Goal: Information Seeking & Learning: Learn about a topic

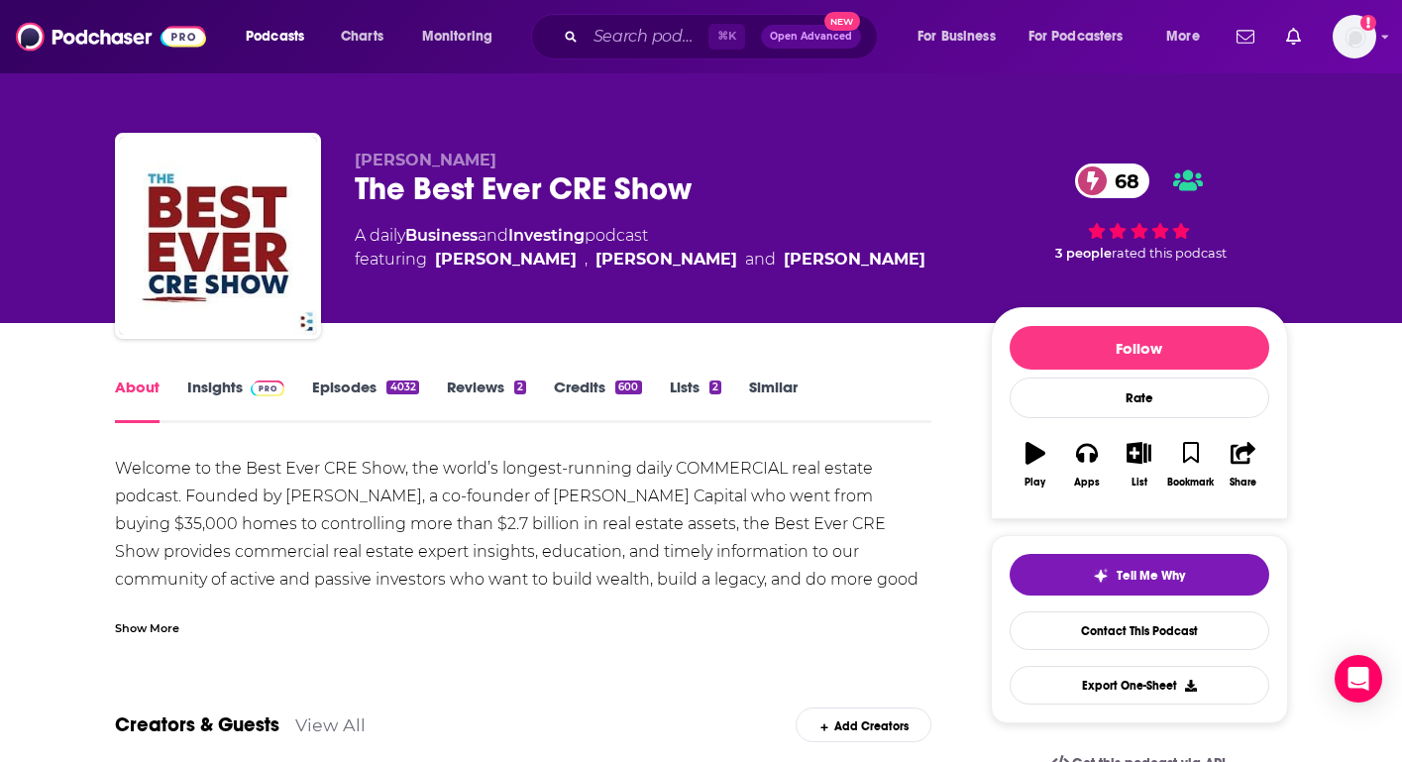
click at [226, 395] on link "Insights" at bounding box center [236, 400] width 98 height 46
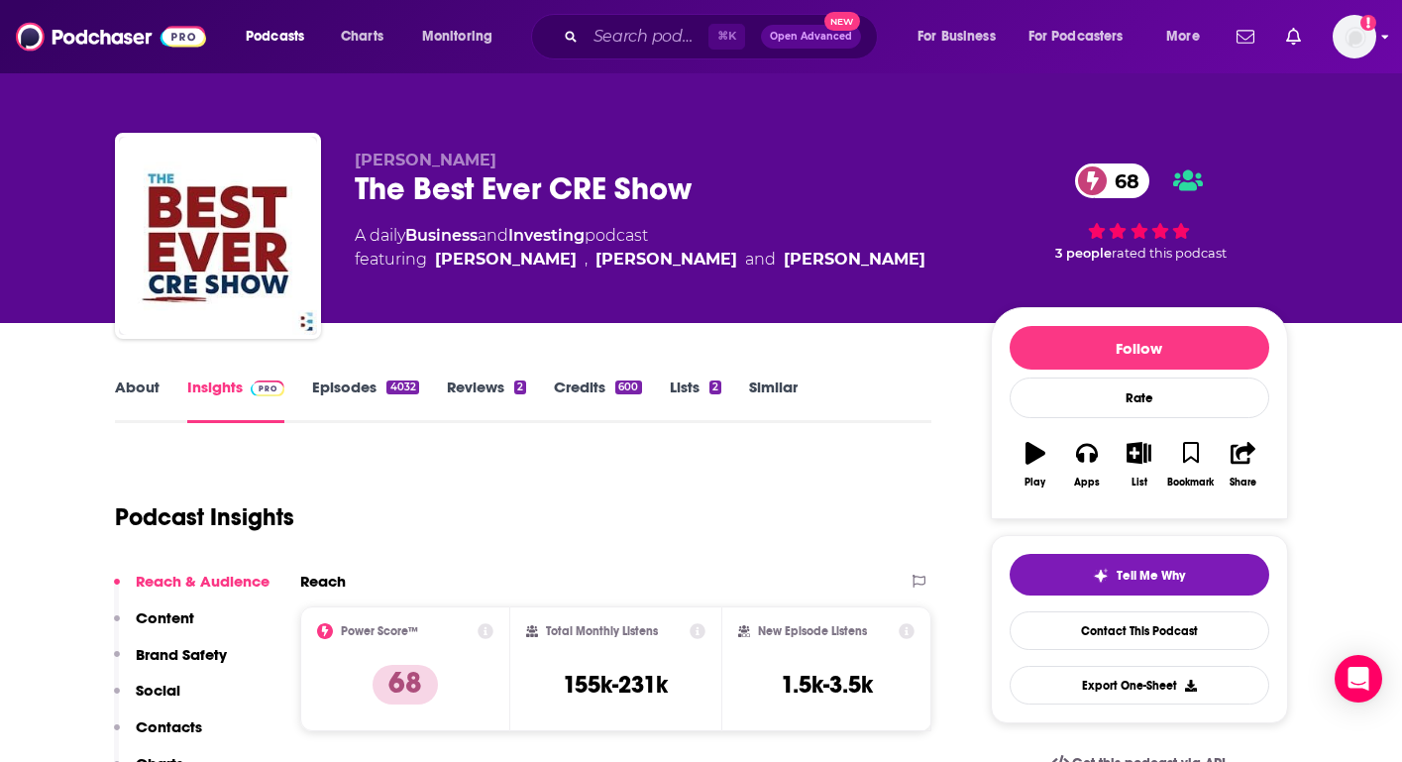
click at [1357, 49] on img "Logged in as JamesRod2024" at bounding box center [1355, 37] width 44 height 44
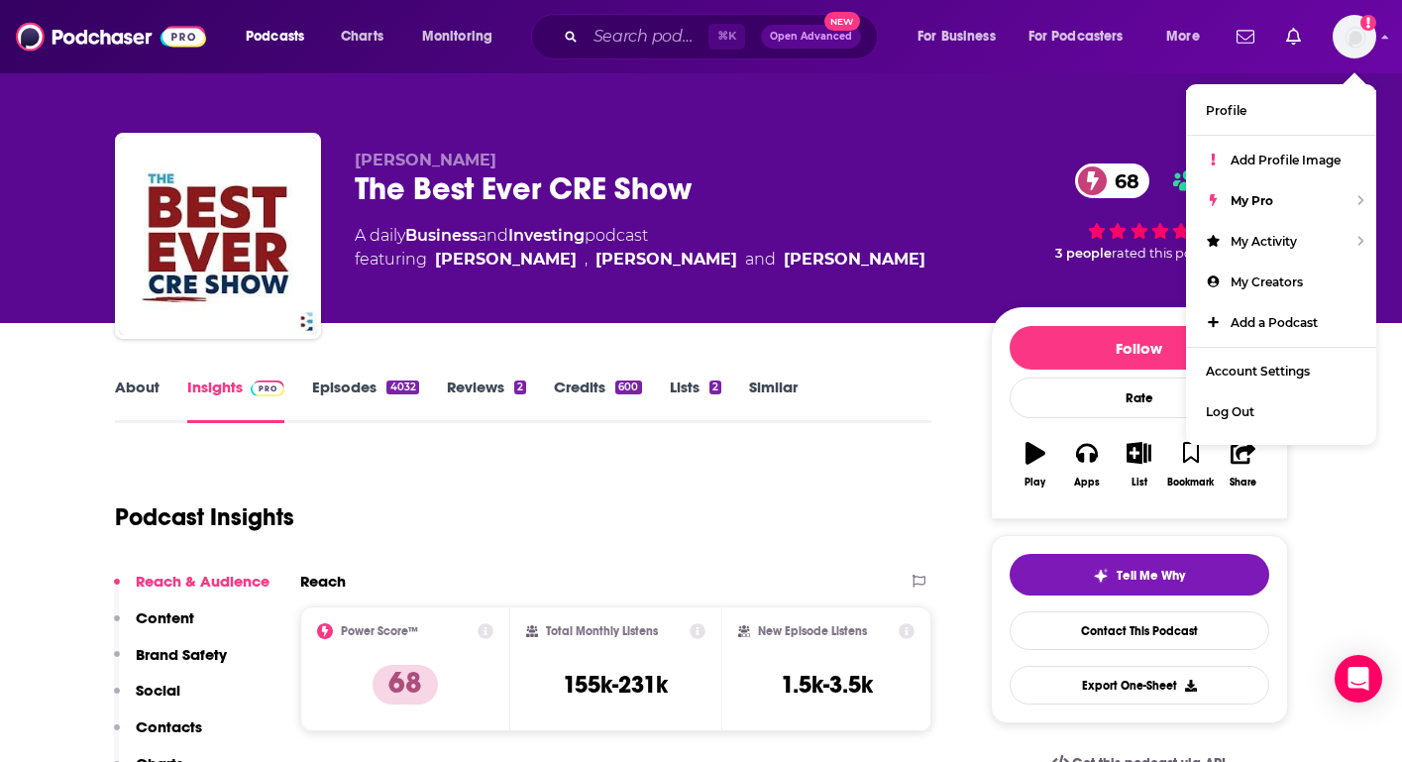
click at [1186, 0] on html "Podcasts Charts Monitoring ⌘ K Open Advanced New For Business For Podcasters Mo…" at bounding box center [701, 381] width 1402 height 762
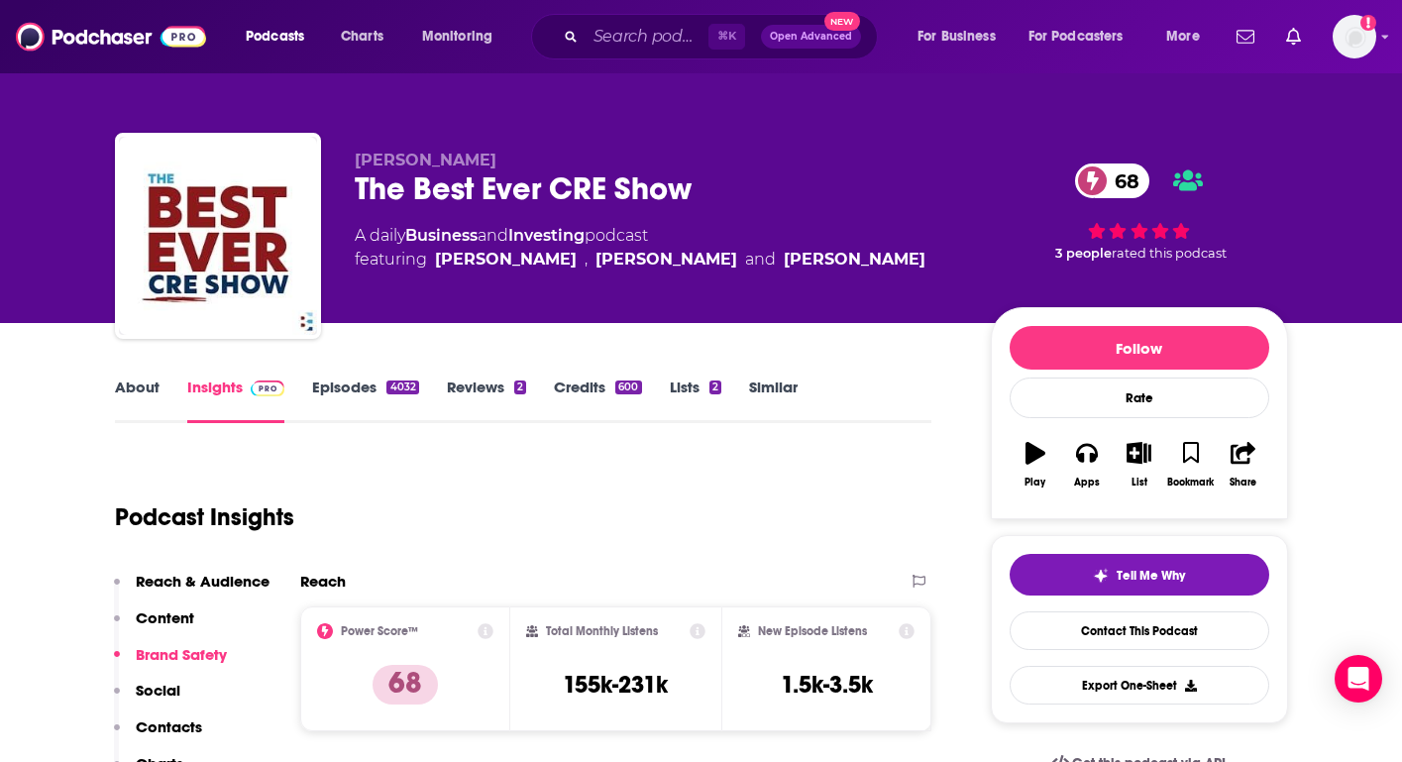
drag, startPoint x: 604, startPoint y: 522, endPoint x: 593, endPoint y: 517, distance: 12.0
click at [593, 516] on div "Podcast Insights" at bounding box center [516, 505] width 802 height 101
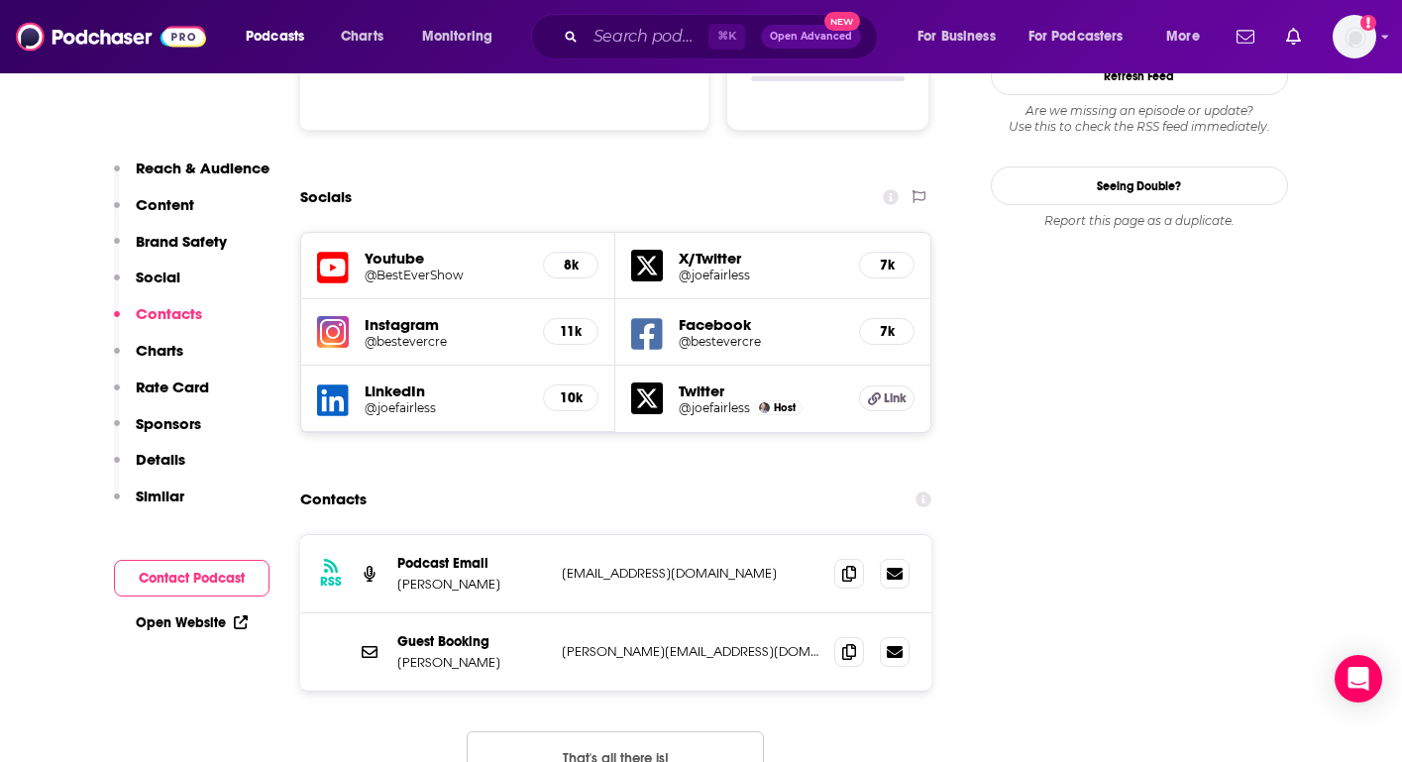
scroll to position [2194, 0]
click at [847, 642] on icon at bounding box center [849, 650] width 14 height 16
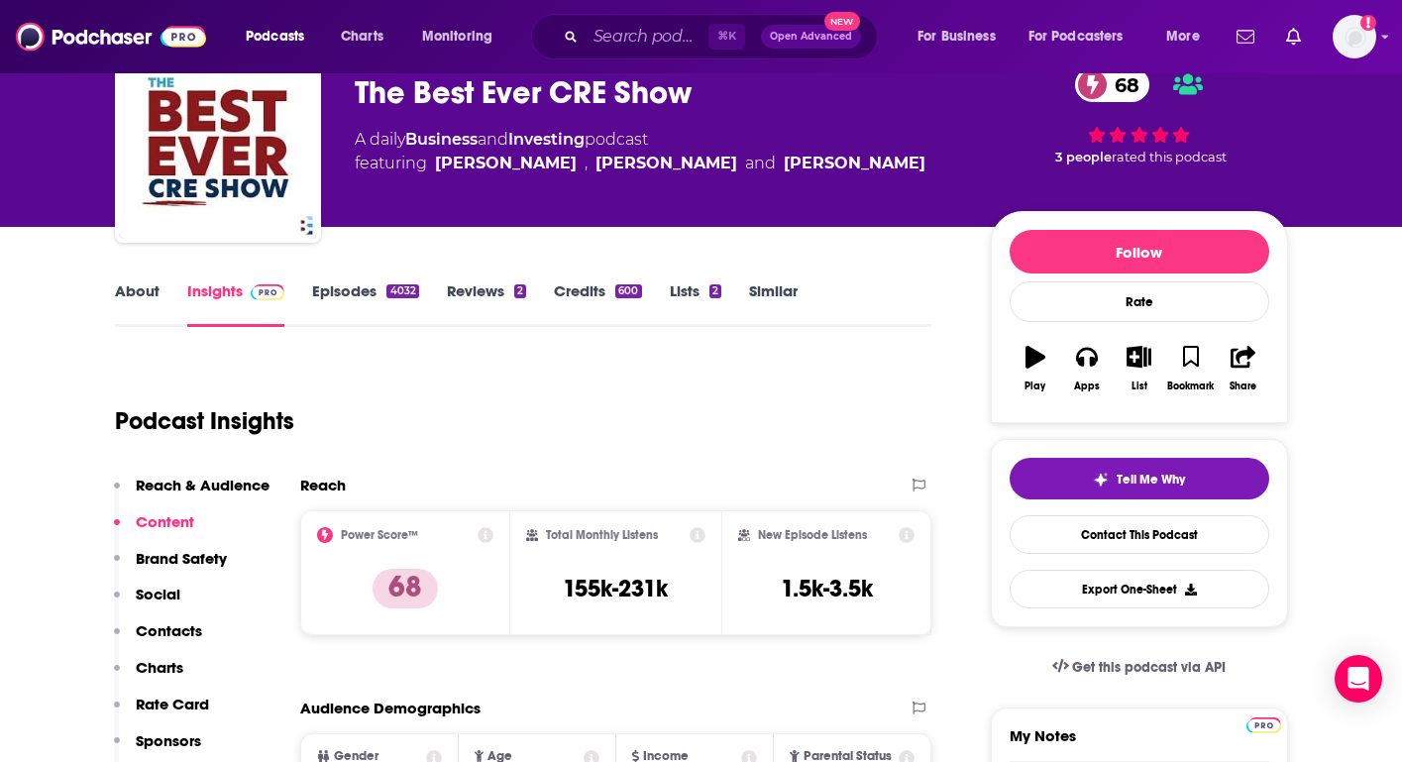
scroll to position [97, 0]
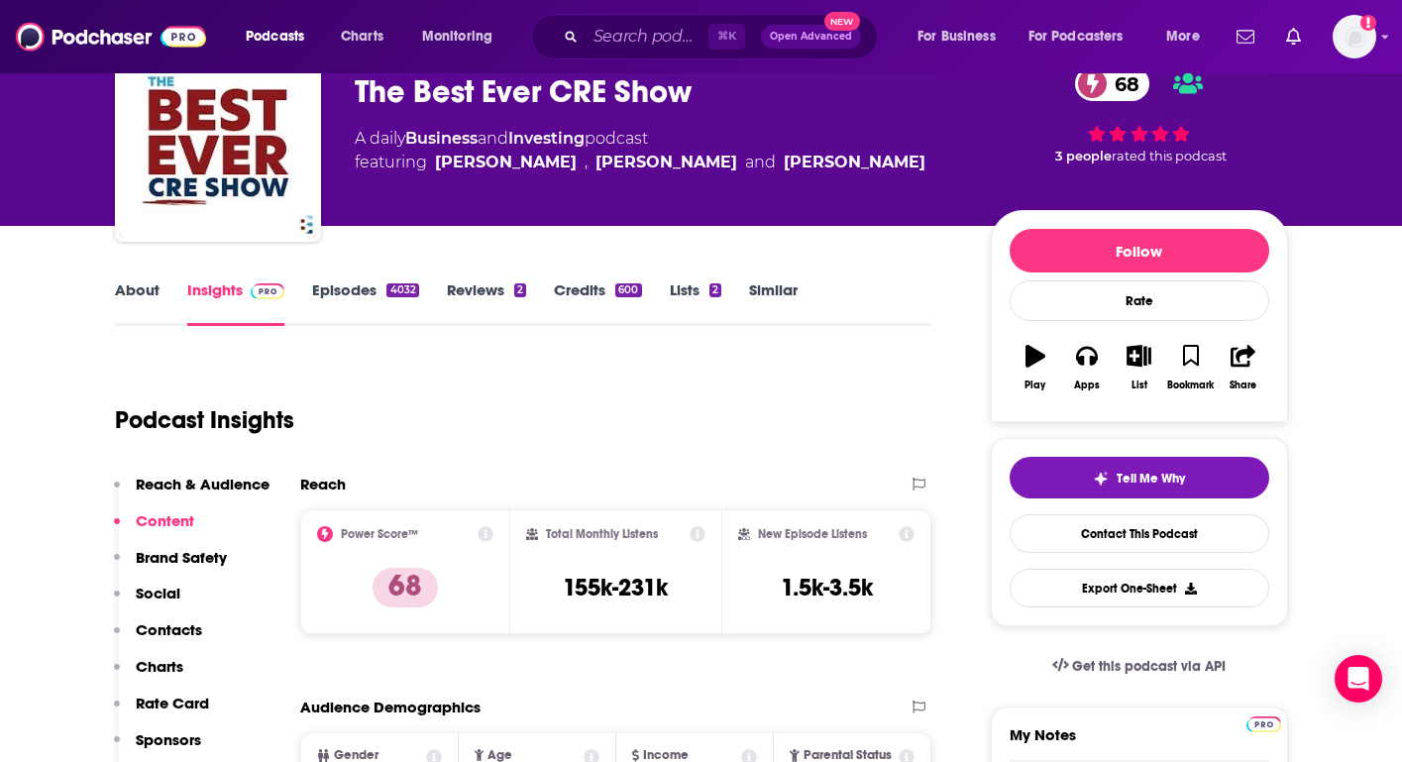
click at [125, 290] on link "About" at bounding box center [137, 303] width 45 height 46
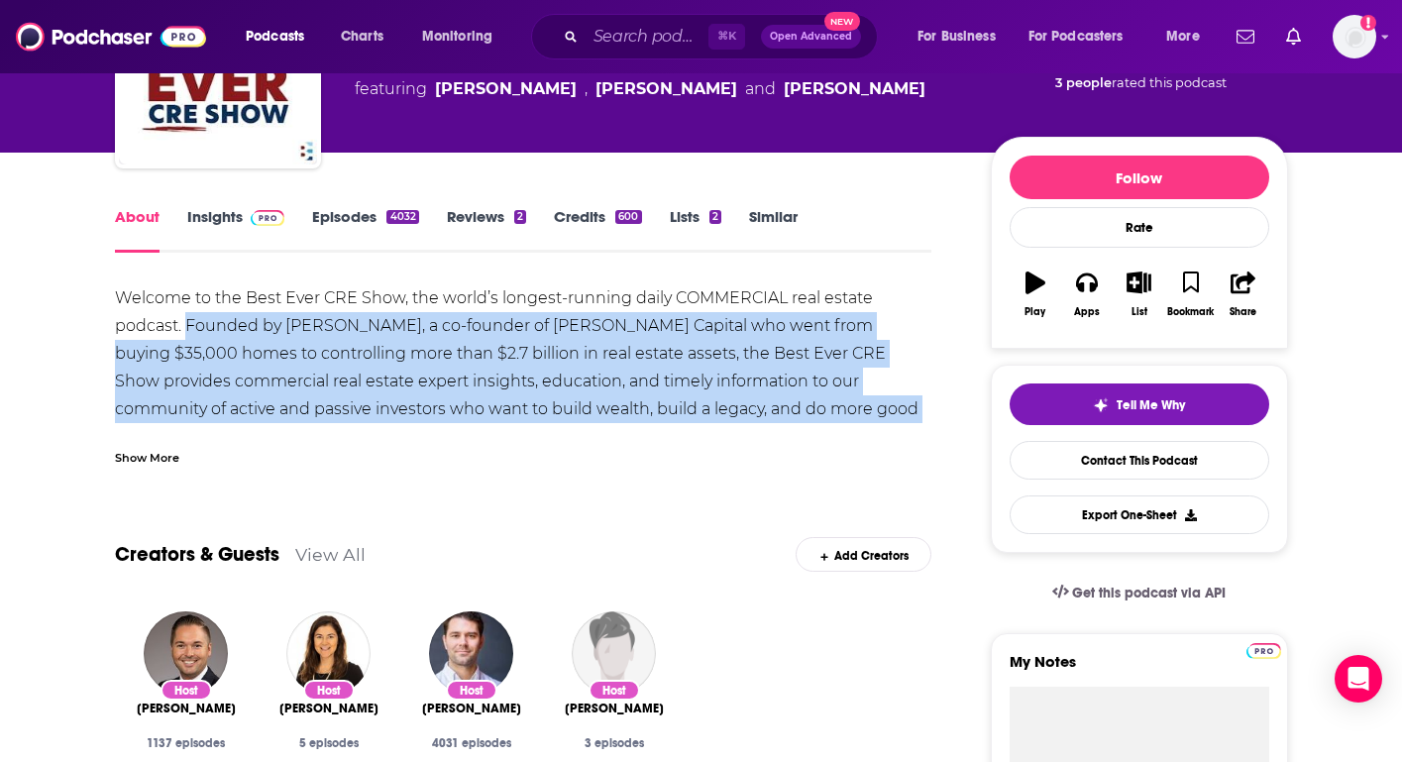
scroll to position [171, 0]
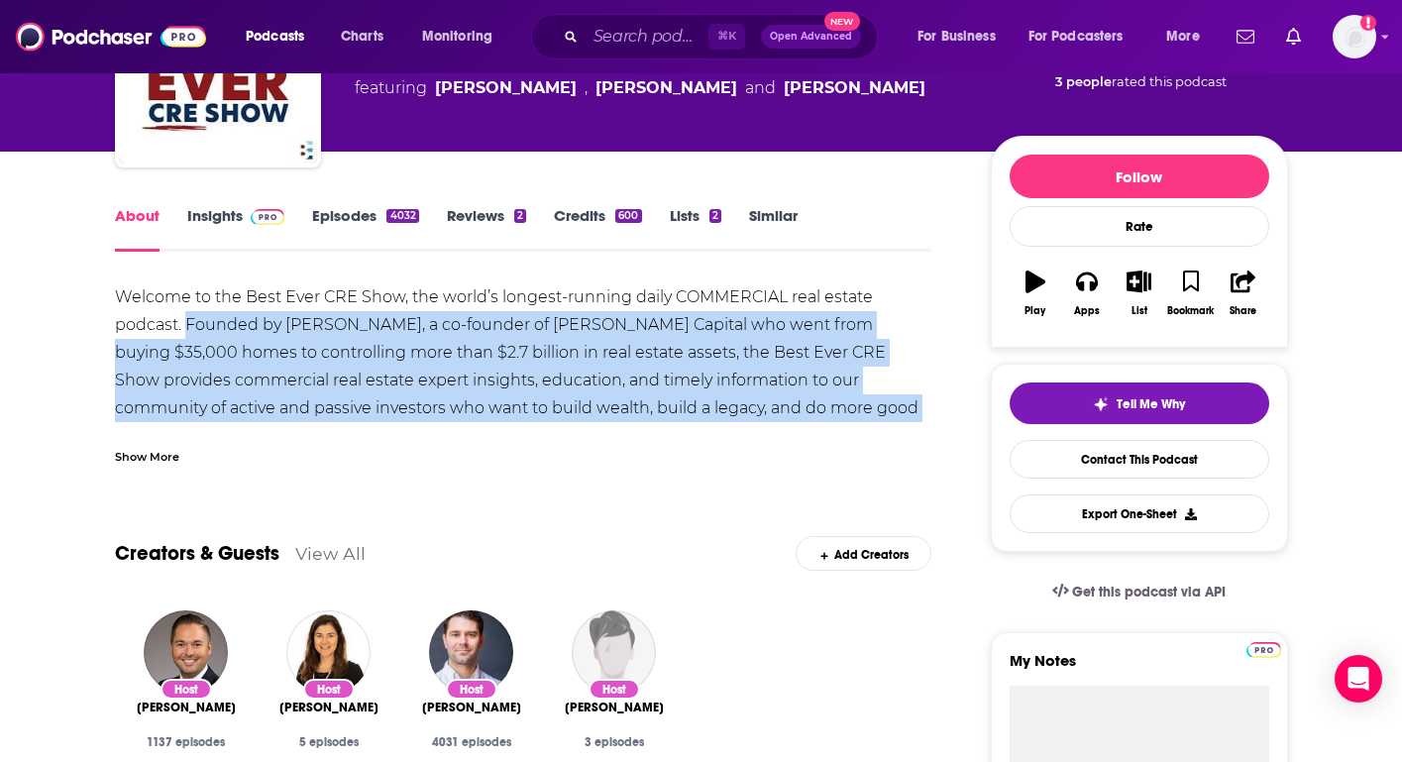
drag, startPoint x: 186, startPoint y: 324, endPoint x: 851, endPoint y: 416, distance: 671.2
click at [851, 416] on div "Welcome to the Best Ever CRE Show, the world’s longest-running daily COMMERCIAL…" at bounding box center [523, 519] width 817 height 472
click at [216, 232] on link "Insights" at bounding box center [236, 229] width 98 height 46
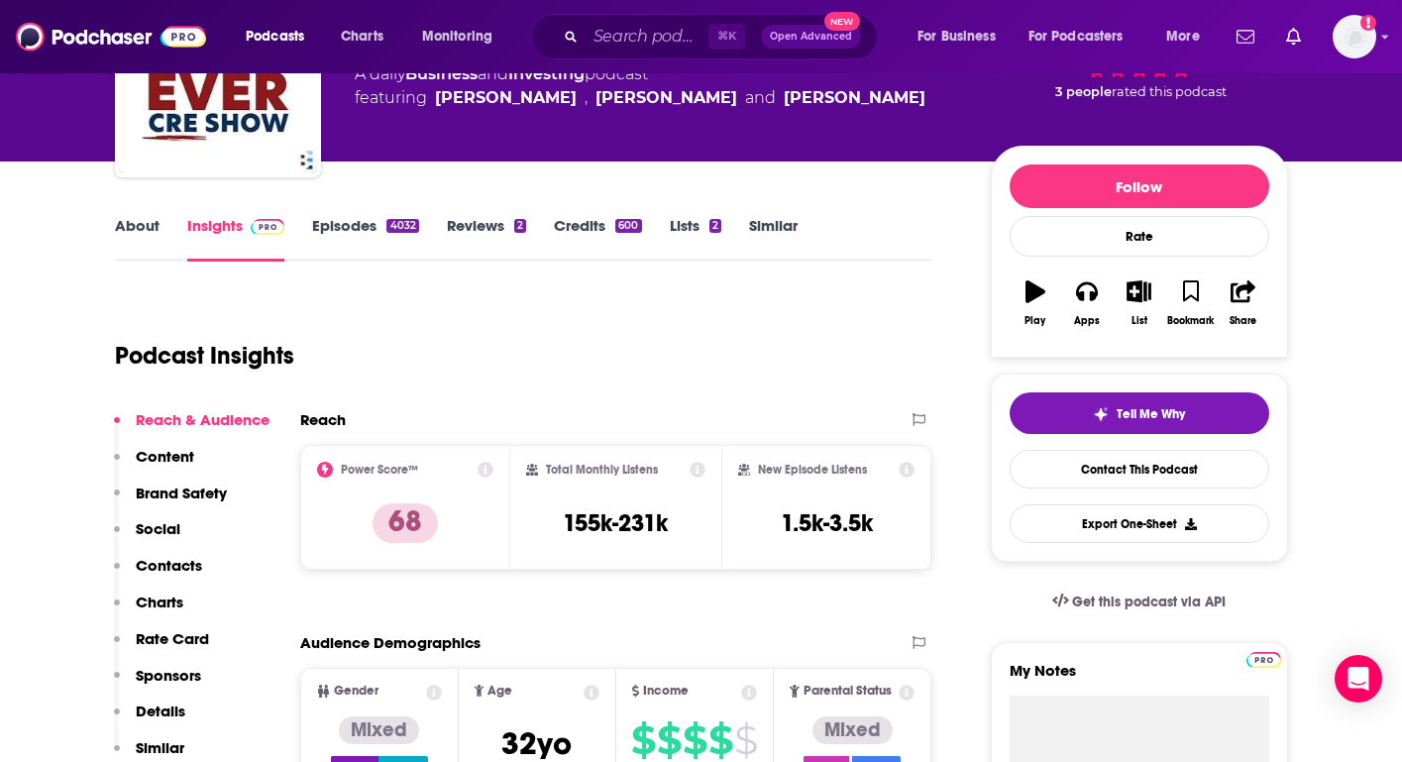
scroll to position [152, 0]
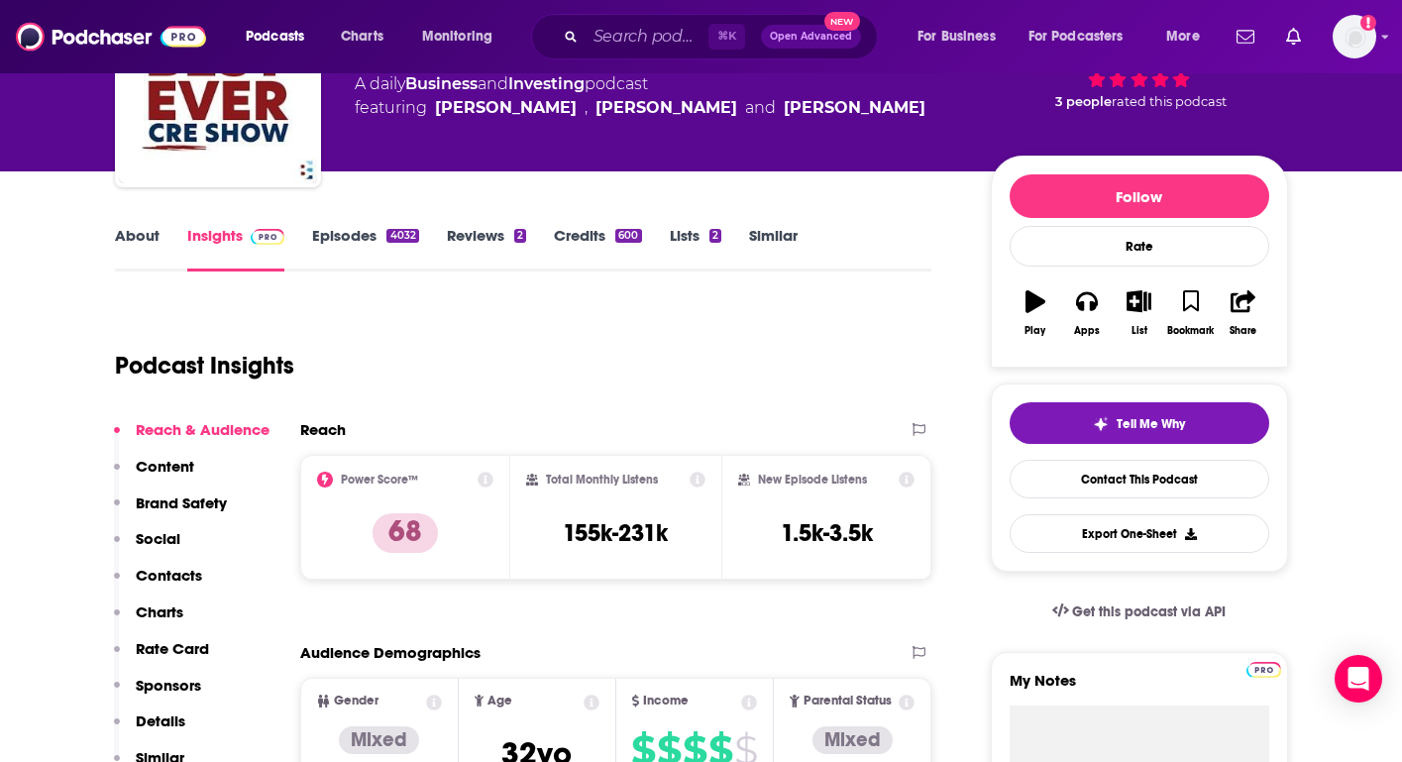
click at [349, 237] on link "Episodes 4032" at bounding box center [365, 249] width 106 height 46
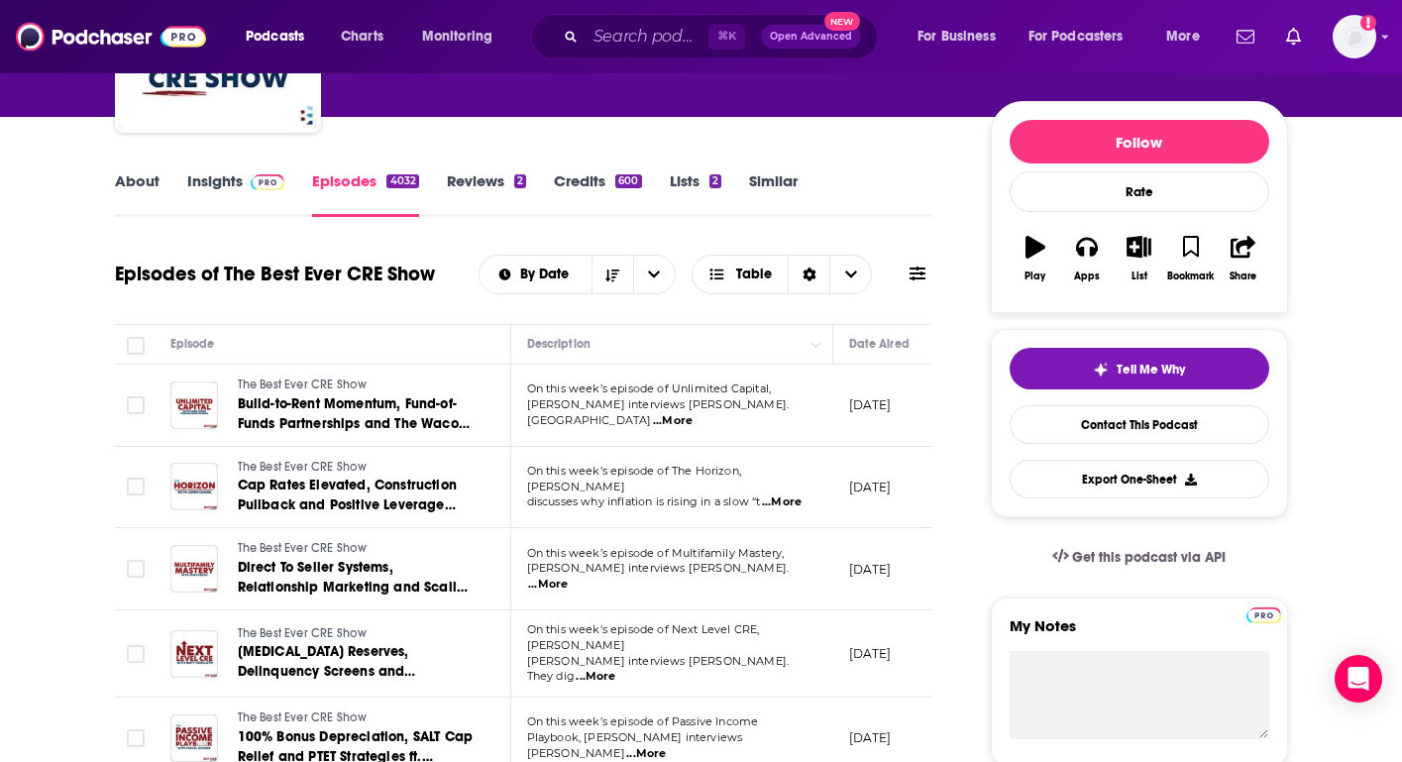
click at [577, 499] on td "On this week’s episode of The Horizon, John discusses why inflation is rising i…" at bounding box center [672, 488] width 322 height 82
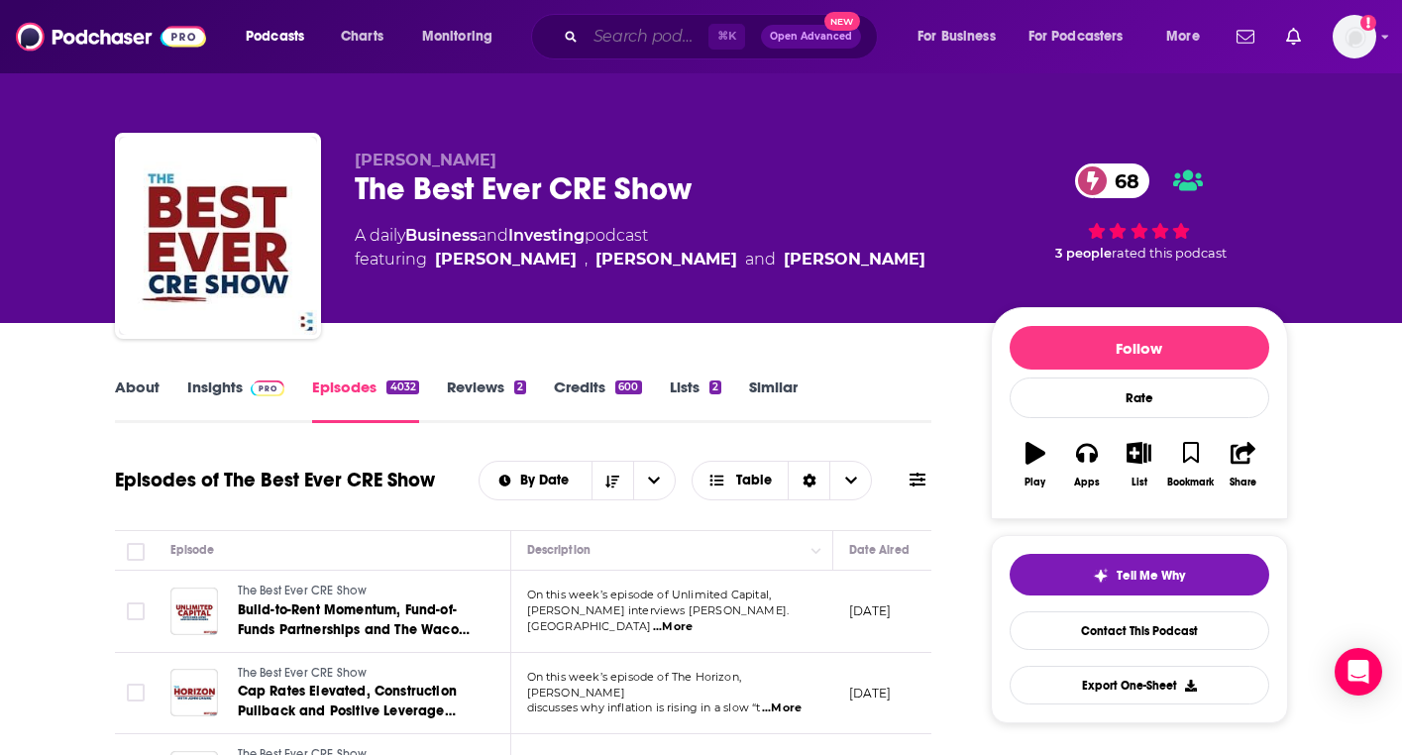
click at [624, 39] on input "Search podcasts, credits, & more..." at bounding box center [647, 37] width 123 height 32
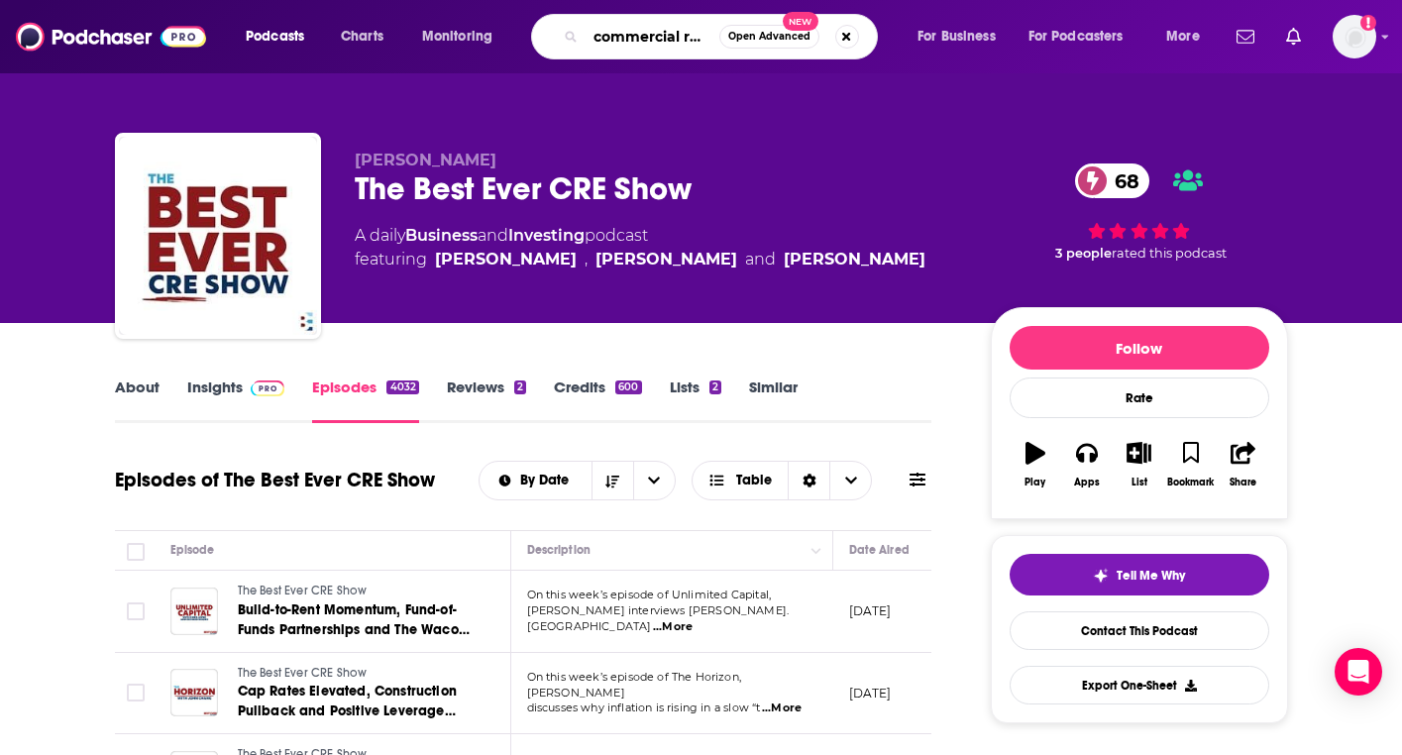
type input "commercial real estate podcast"
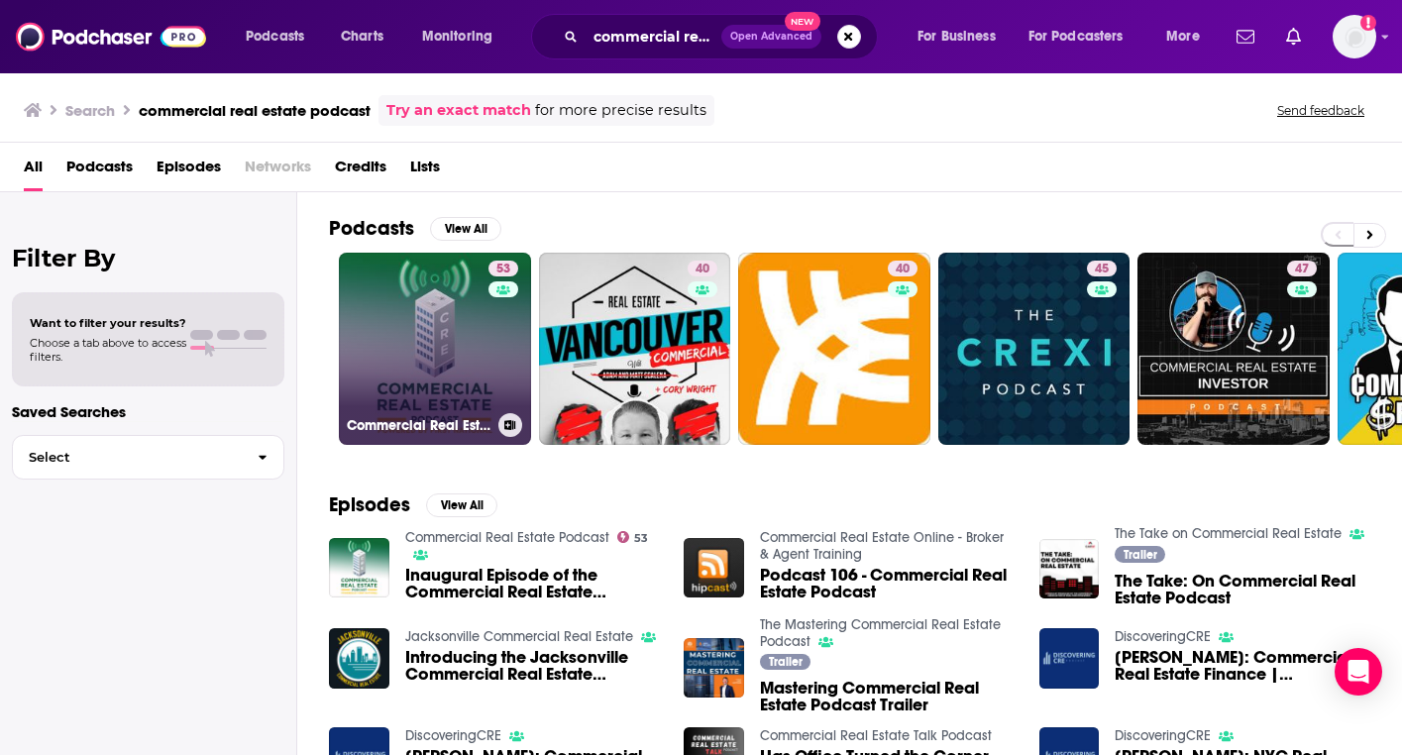
click at [387, 402] on link "53 Commercial Real Estate Podcast" at bounding box center [435, 349] width 192 height 192
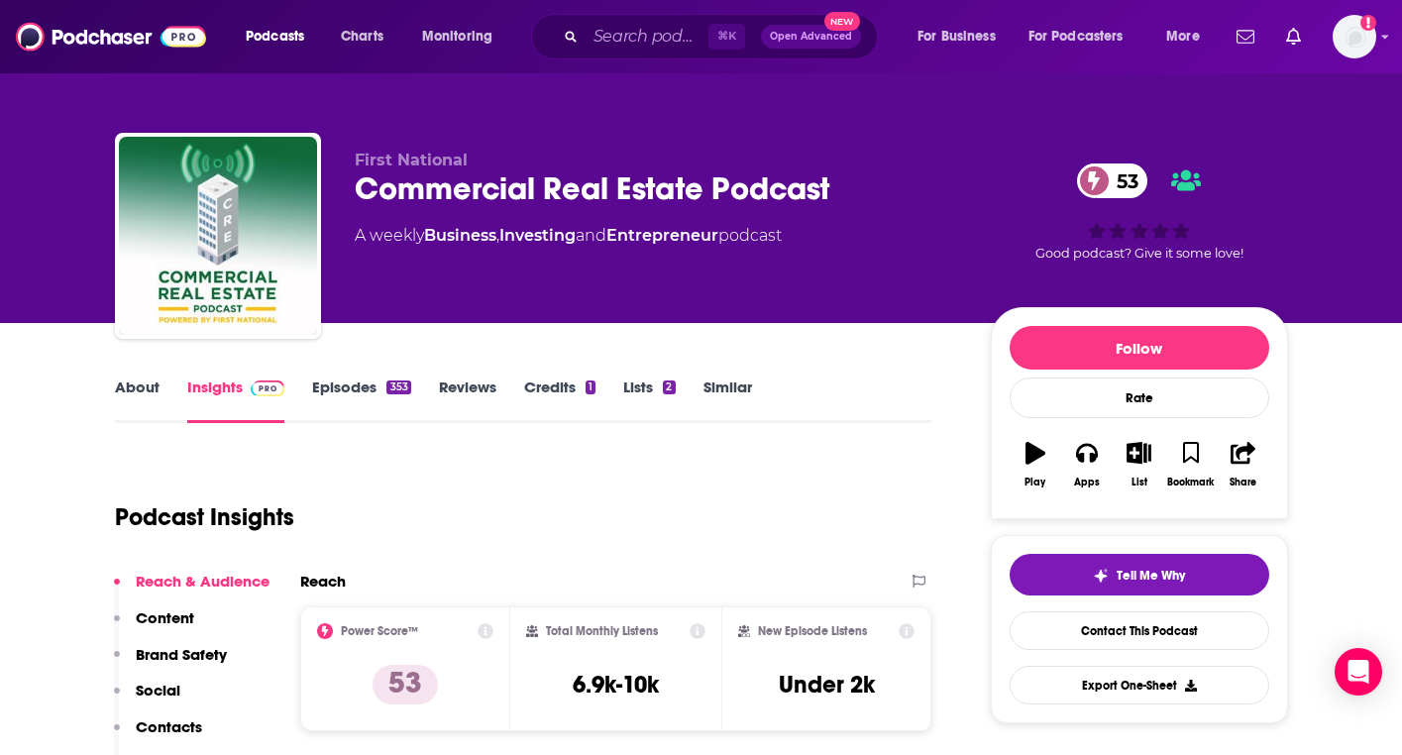
drag, startPoint x: 216, startPoint y: 390, endPoint x: 213, endPoint y: 401, distance: 11.3
click at [213, 390] on link "Insights" at bounding box center [236, 400] width 98 height 46
click at [469, 501] on div "Podcast Insights" at bounding box center [516, 505] width 802 height 101
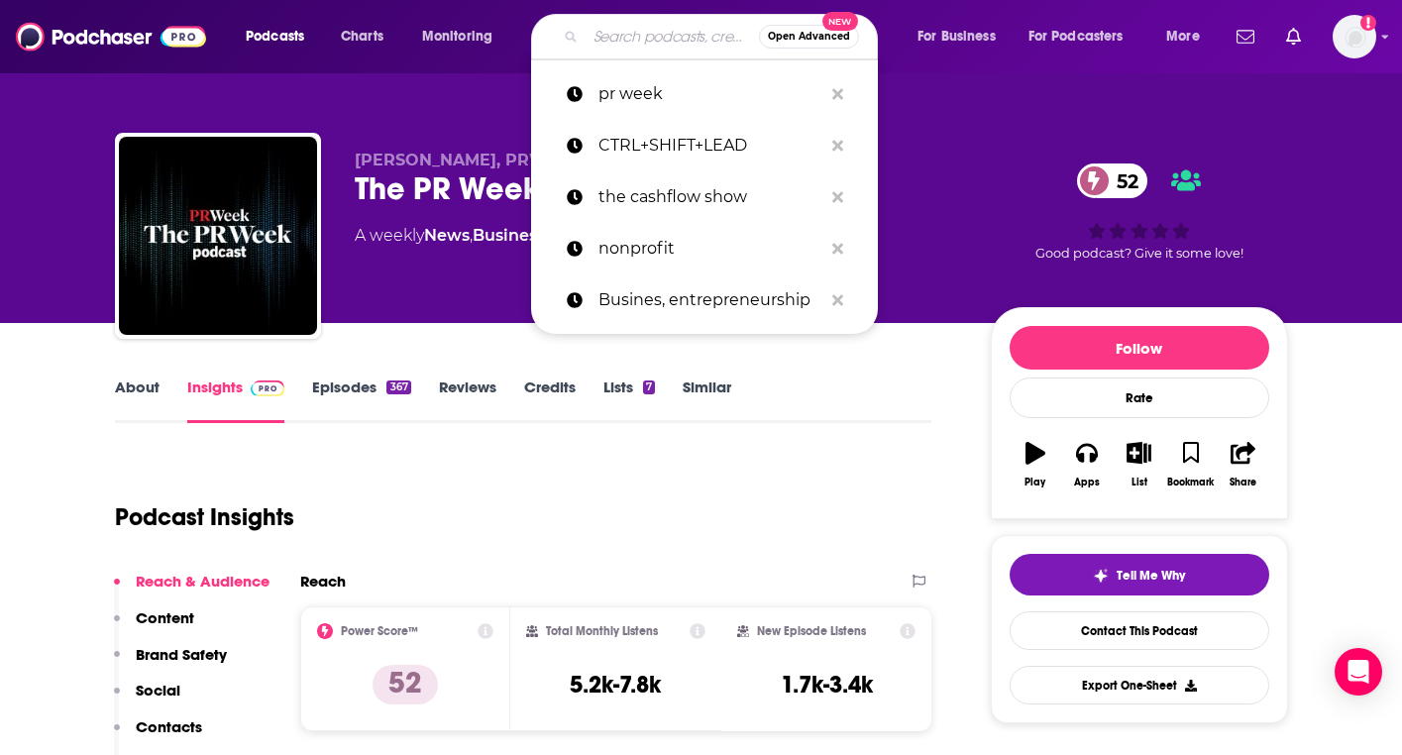
click at [630, 43] on input "Search podcasts, credits, & more..." at bounding box center [672, 37] width 173 height 32
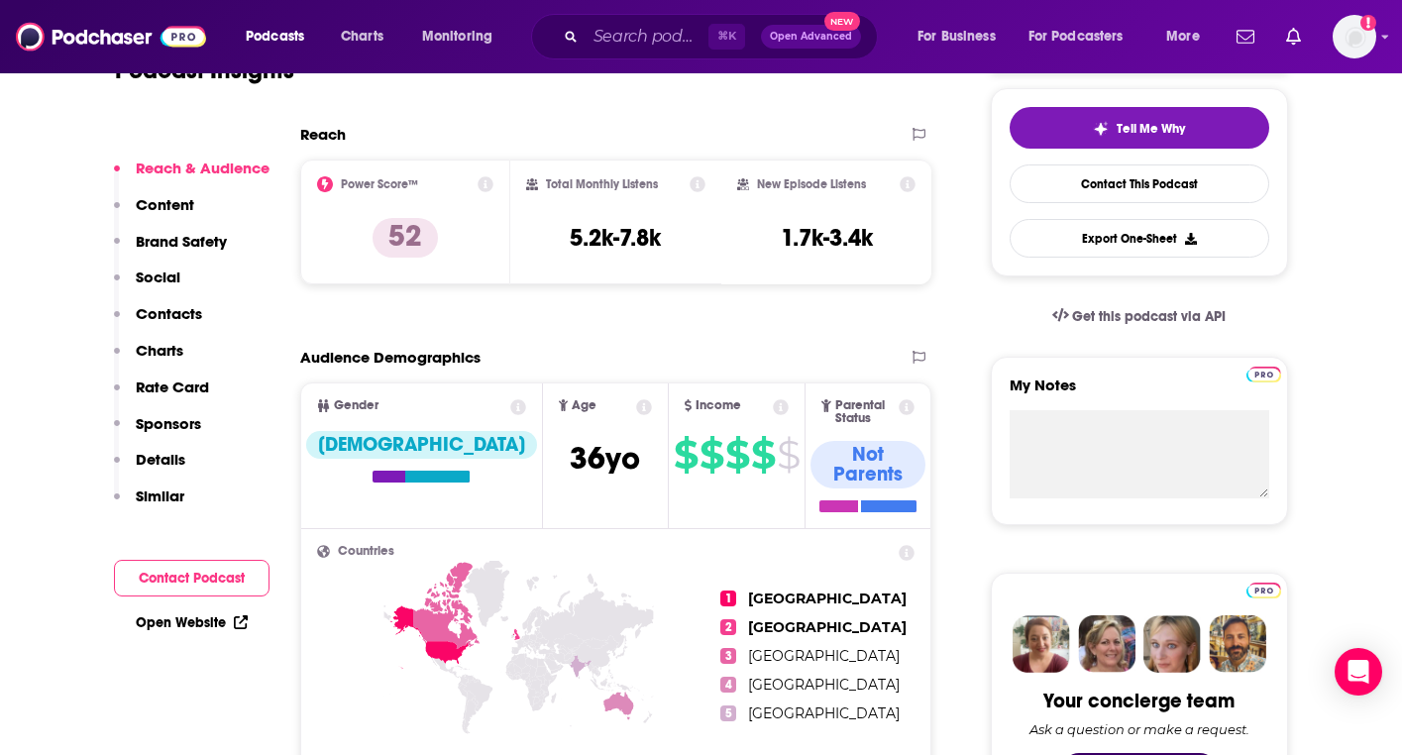
scroll to position [450, 0]
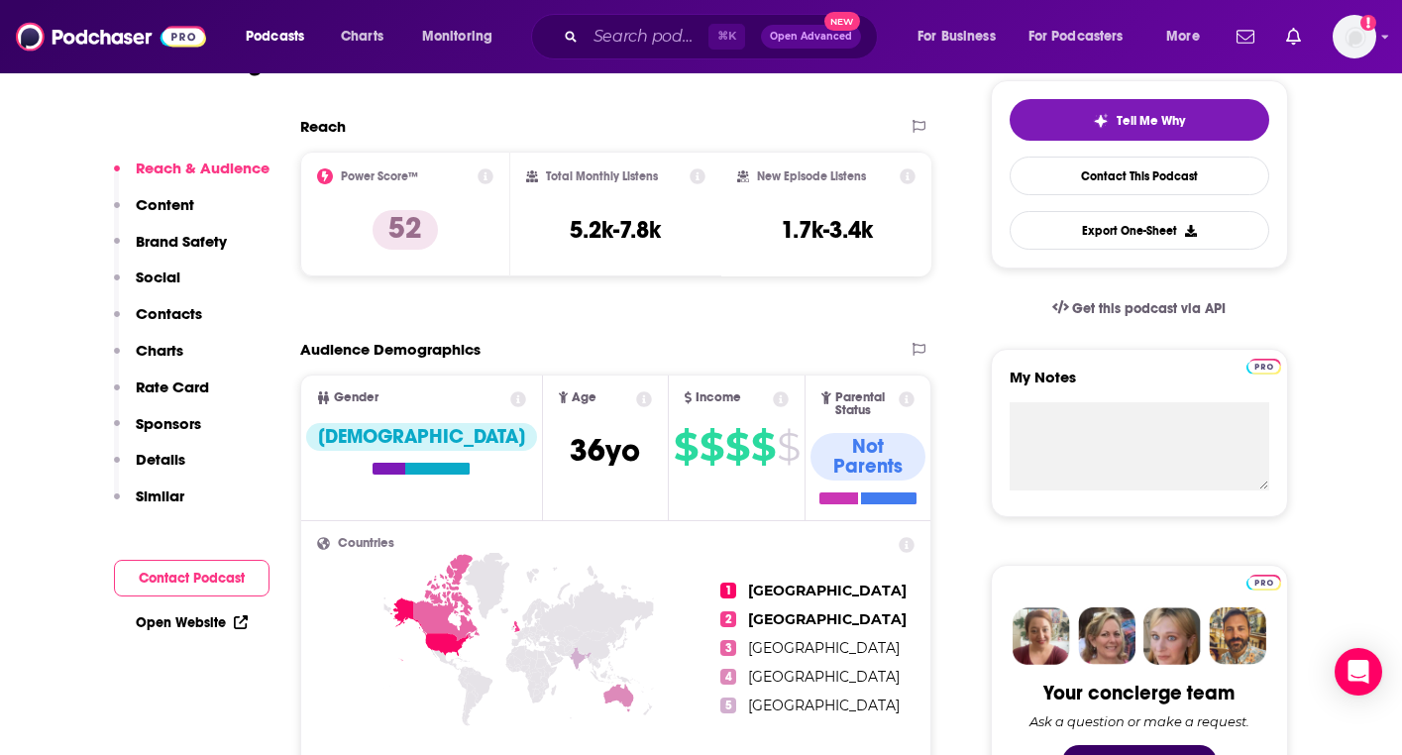
click at [170, 199] on p "Content" at bounding box center [165, 204] width 58 height 19
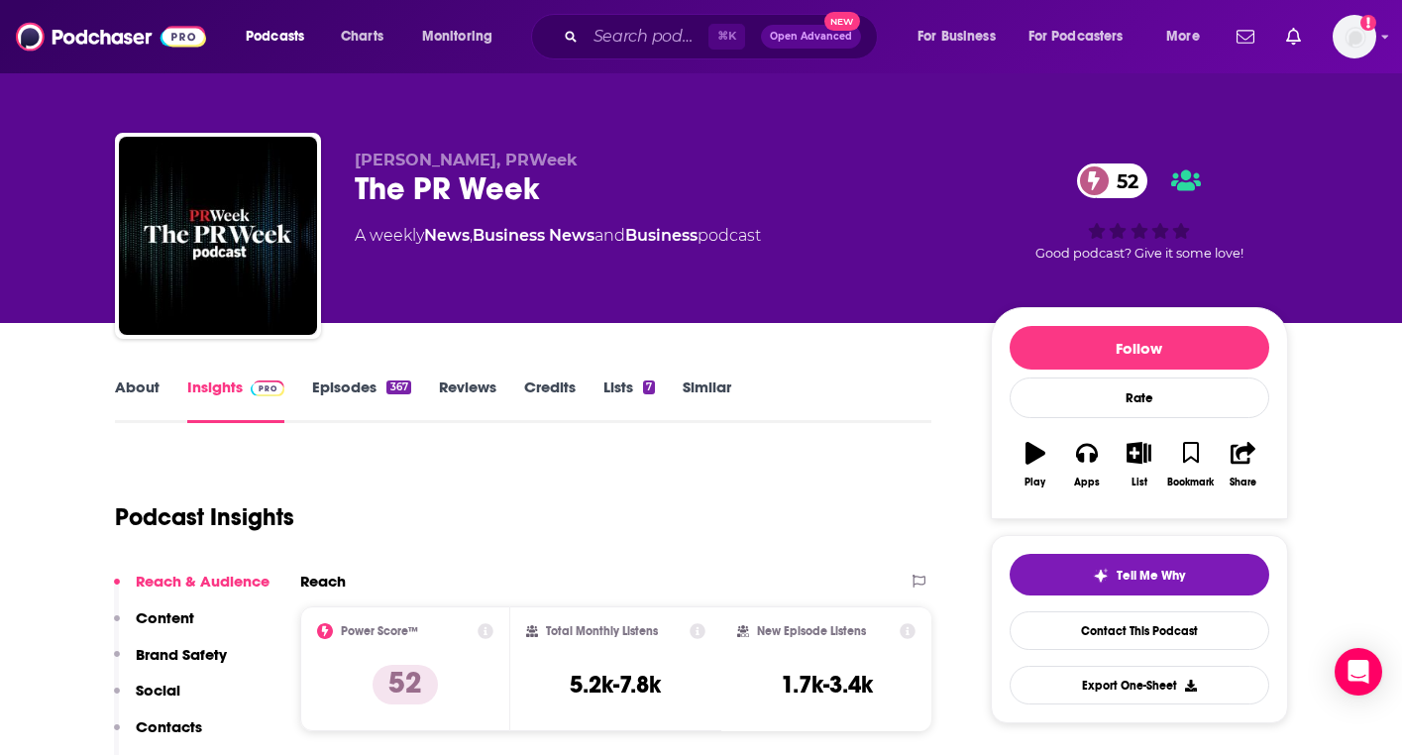
scroll to position [0, 0]
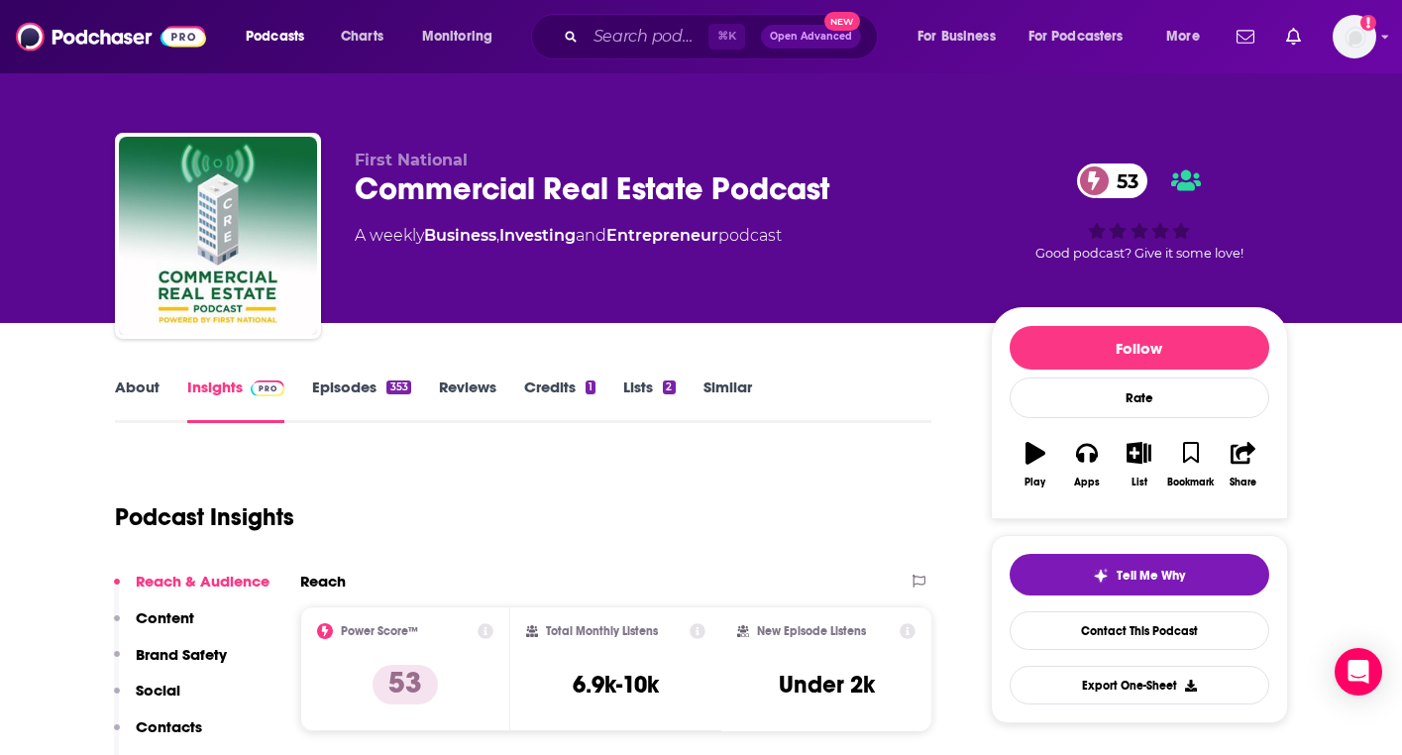
drag, startPoint x: 608, startPoint y: 14, endPoint x: 609, endPoint y: 25, distance: 10.9
click at [608, 15] on div "⌘ K Open Advanced New" at bounding box center [704, 37] width 347 height 46
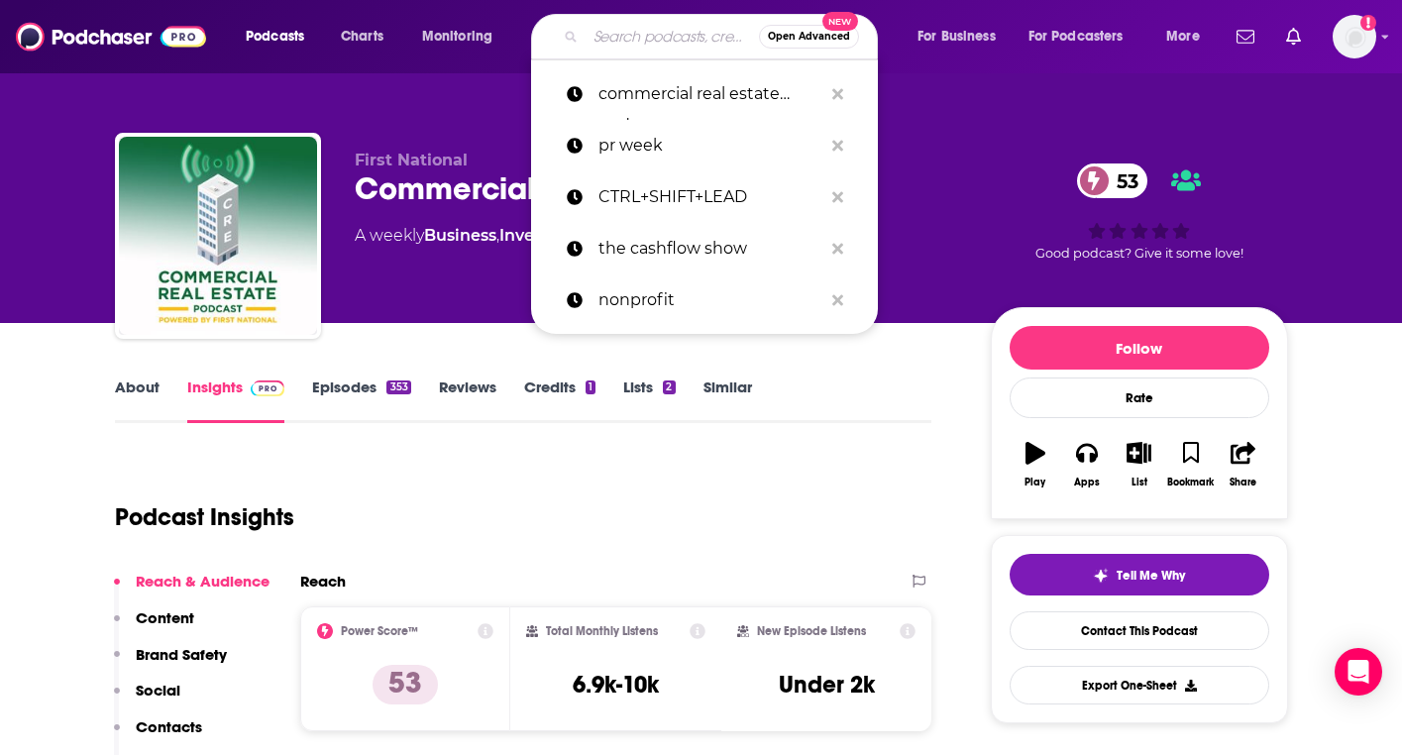
drag, startPoint x: 609, startPoint y: 25, endPoint x: 618, endPoint y: 32, distance: 11.3
click at [614, 28] on input "Search podcasts, credits, & more..." at bounding box center [672, 37] width 173 height 32
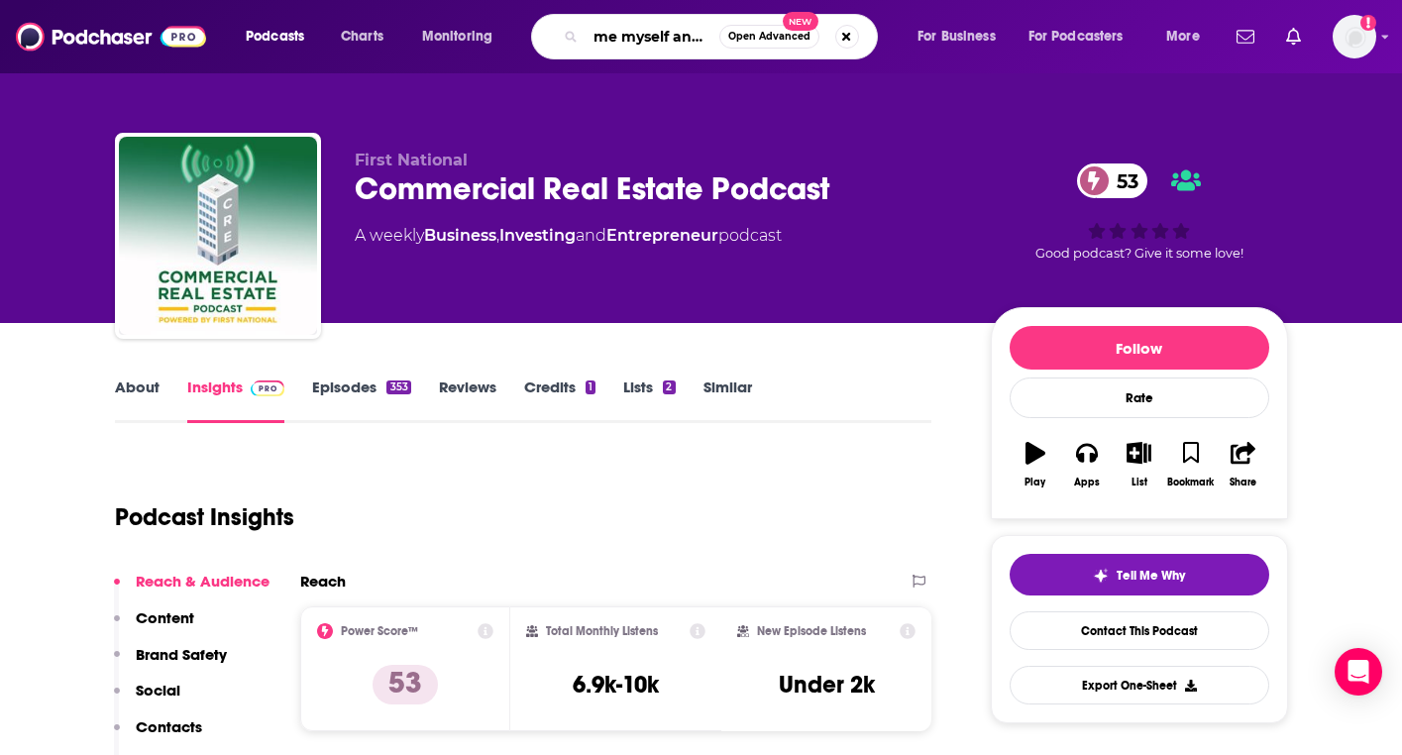
type input "me myself and ai"
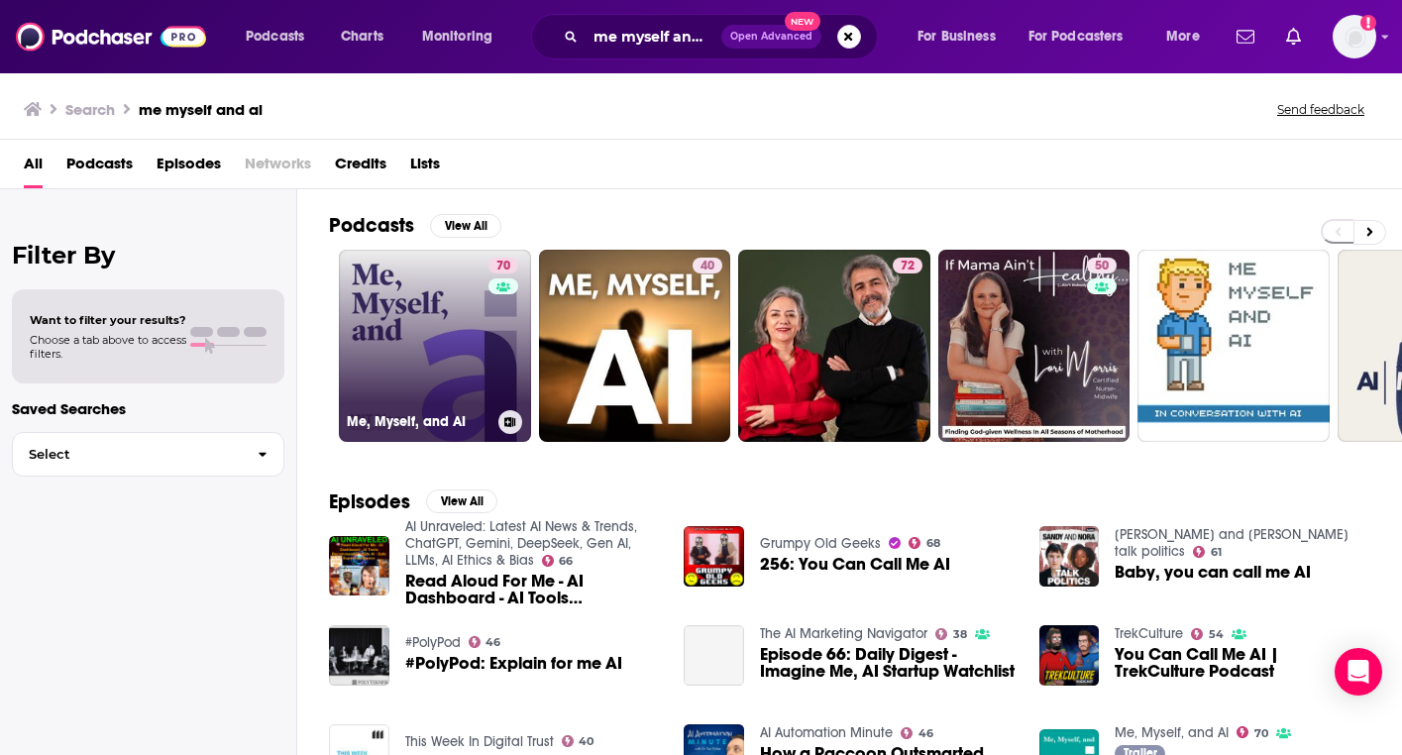
click at [410, 301] on link "70 Me, Myself, and AI" at bounding box center [435, 346] width 192 height 192
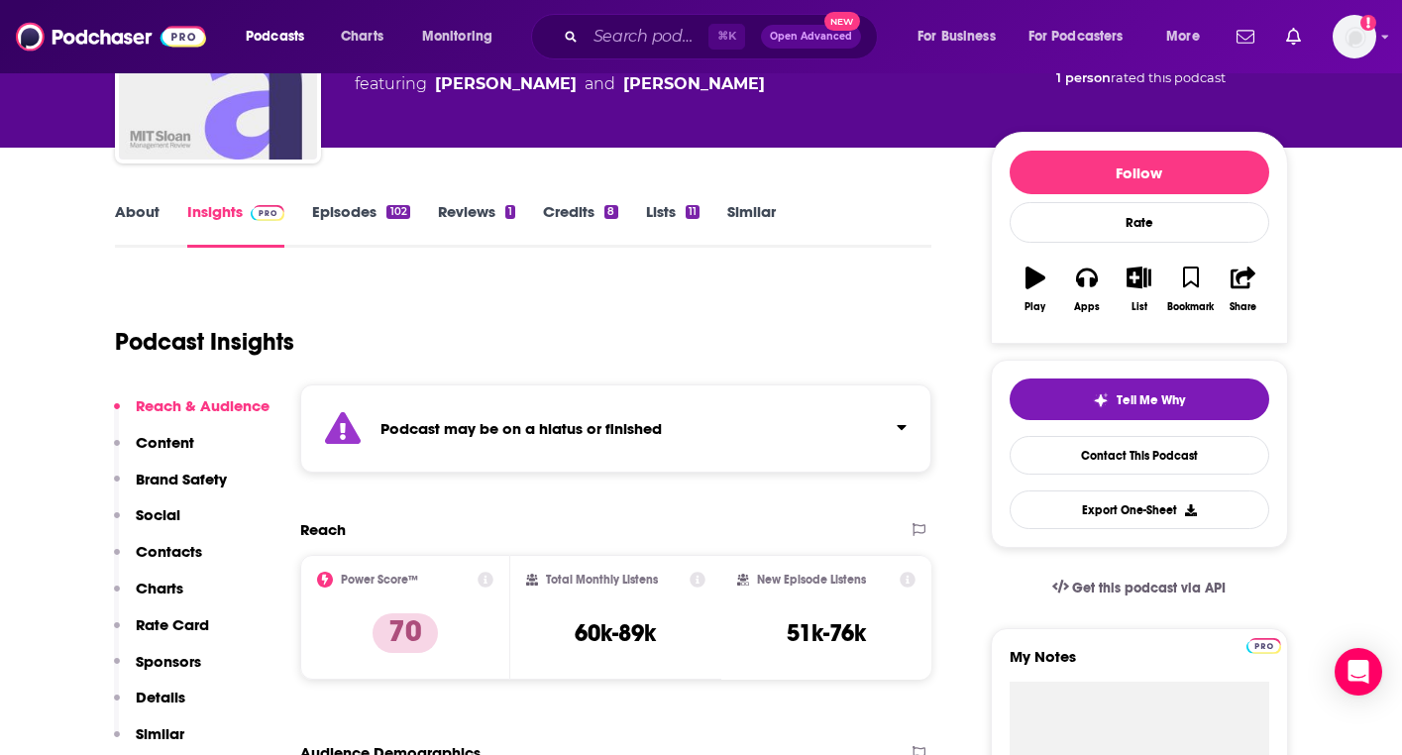
scroll to position [178, 0]
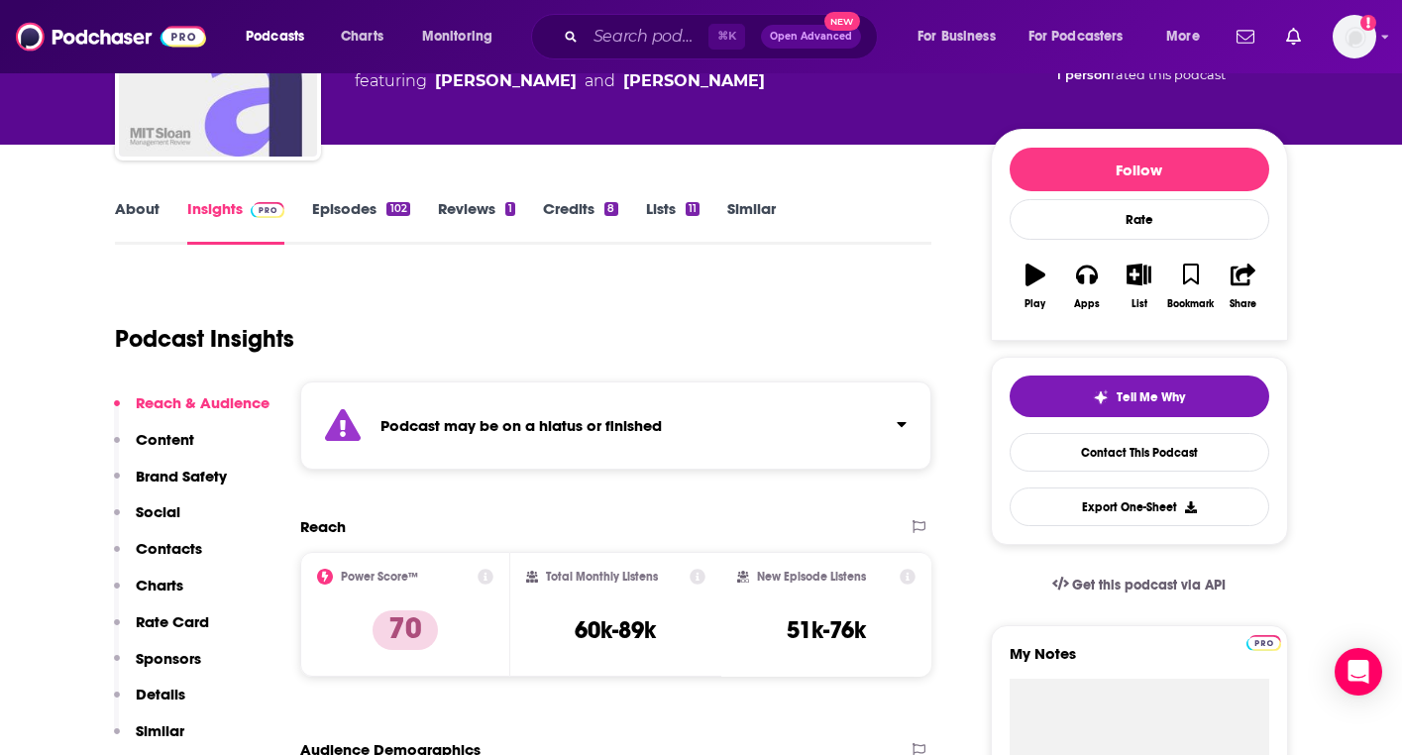
click at [139, 216] on link "About" at bounding box center [137, 222] width 45 height 46
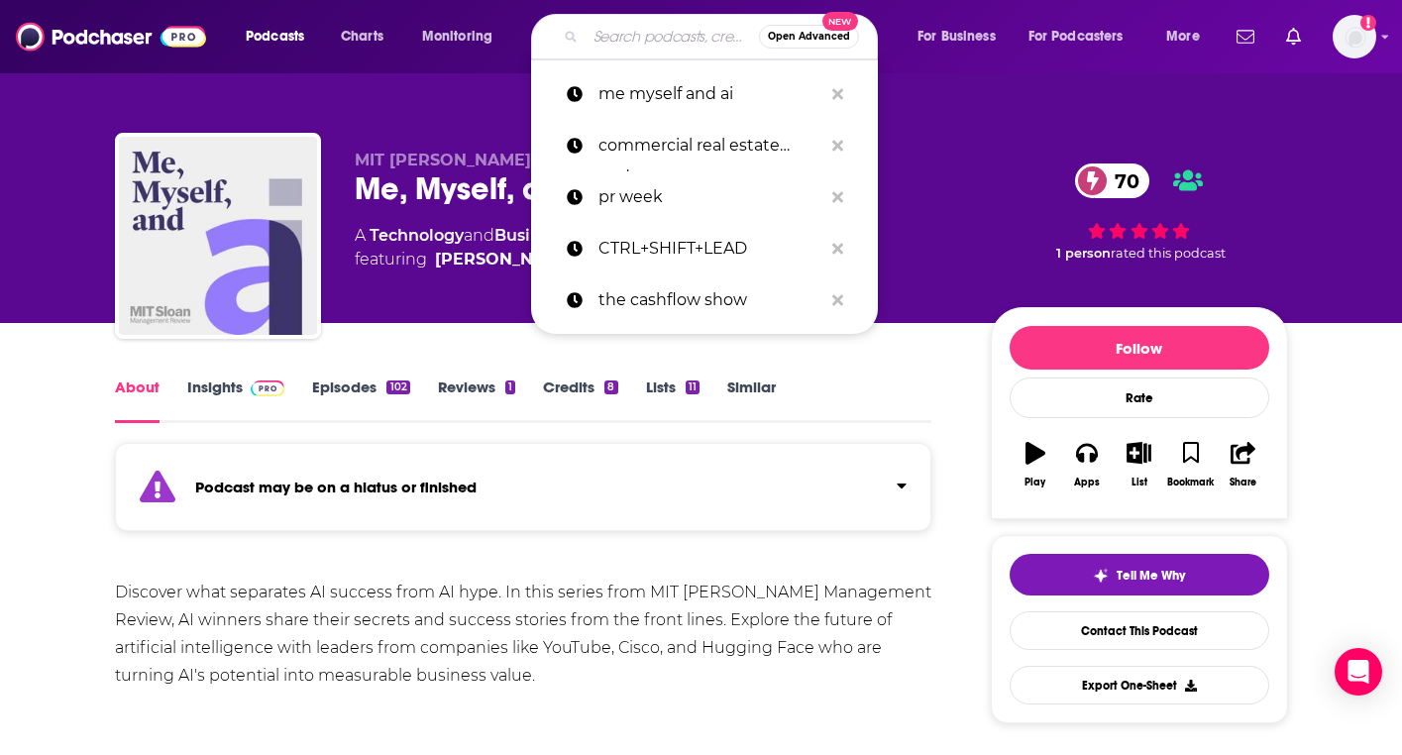
click at [643, 42] on input "Search podcasts, credits, & more..." at bounding box center [672, 37] width 173 height 32
paste input "Generation AI: Automating Better Business"
type input "Generation AI: Automating Better Business"
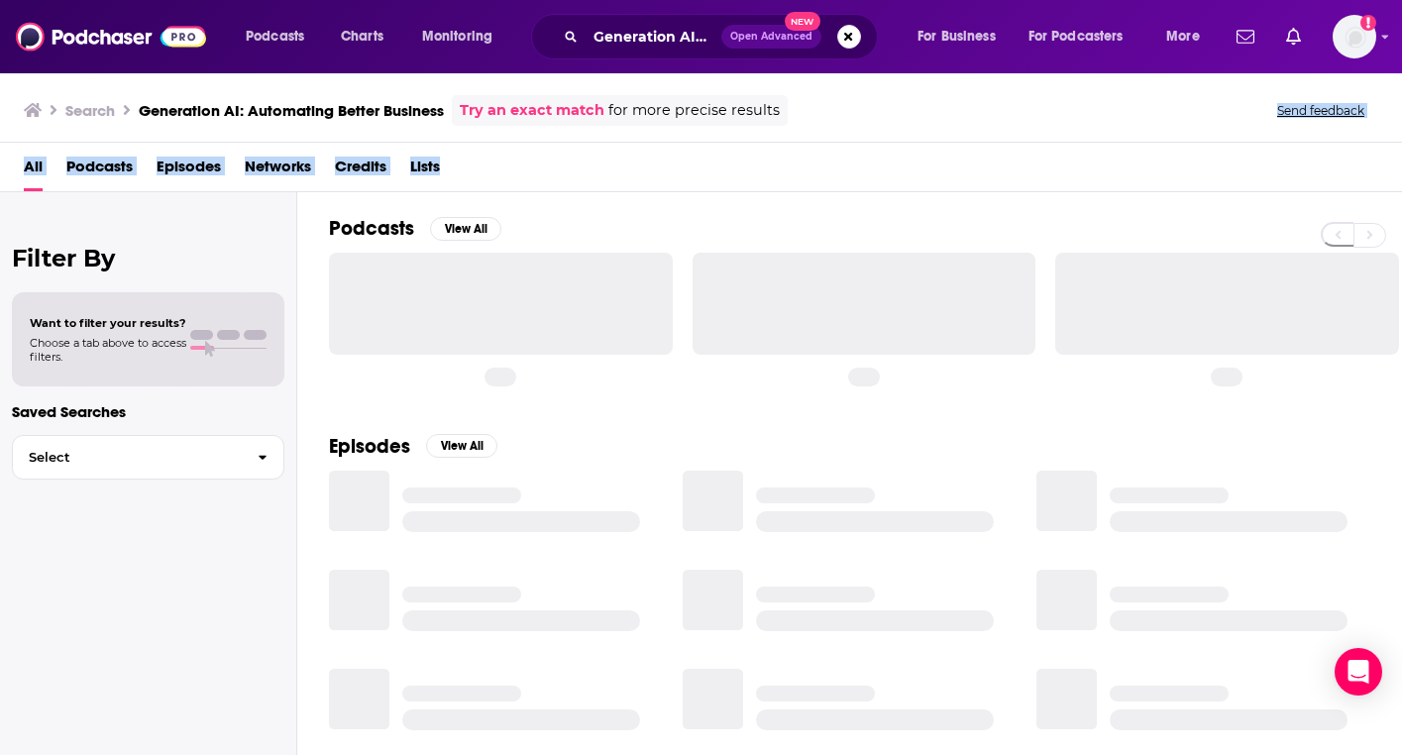
drag, startPoint x: 674, startPoint y: 169, endPoint x: 686, endPoint y: 189, distance: 23.1
click at [686, 190] on div "Search Generation AI: Automating Better Business Try an exact match for more pr…" at bounding box center [701, 413] width 1402 height 684
click at [681, 197] on div "Podcasts View All" at bounding box center [865, 300] width 1073 height 217
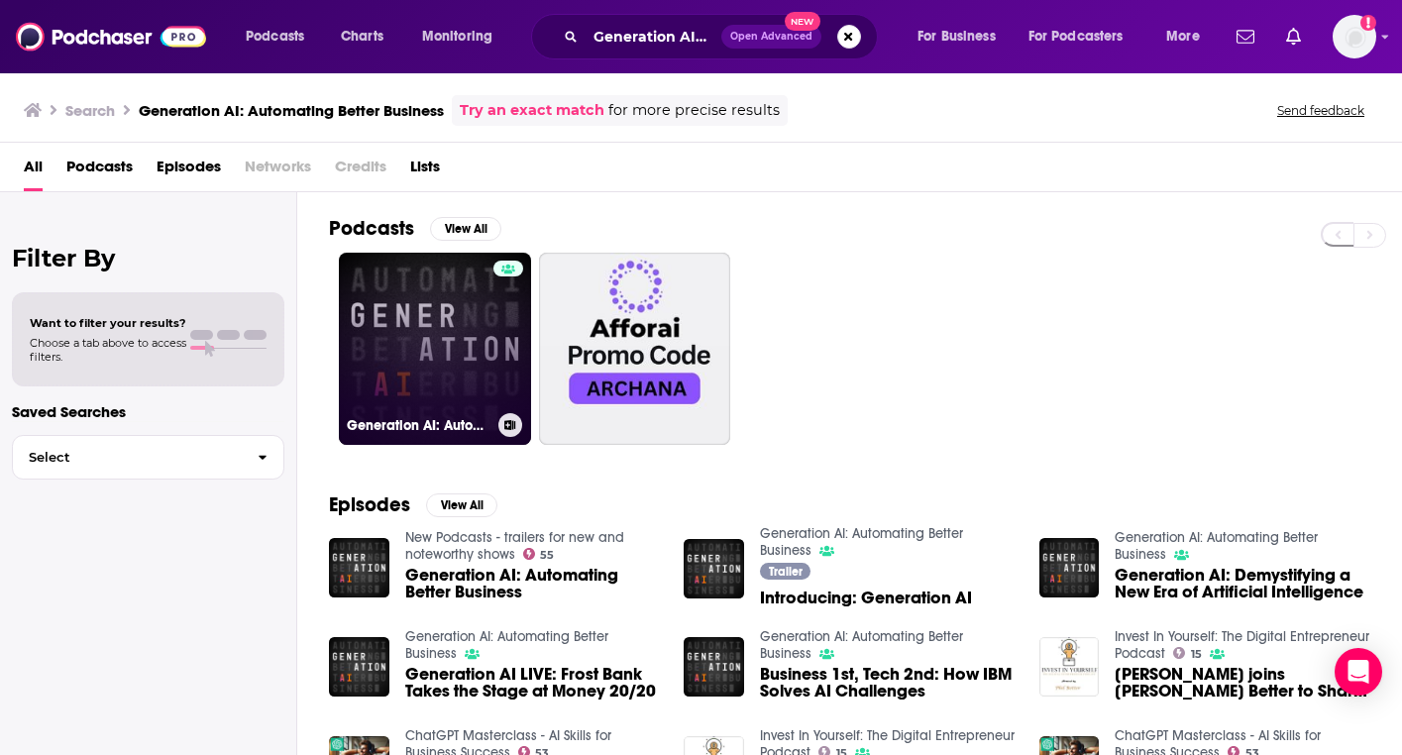
click at [447, 355] on link "Generation AI: Automating Better Business" at bounding box center [435, 349] width 192 height 192
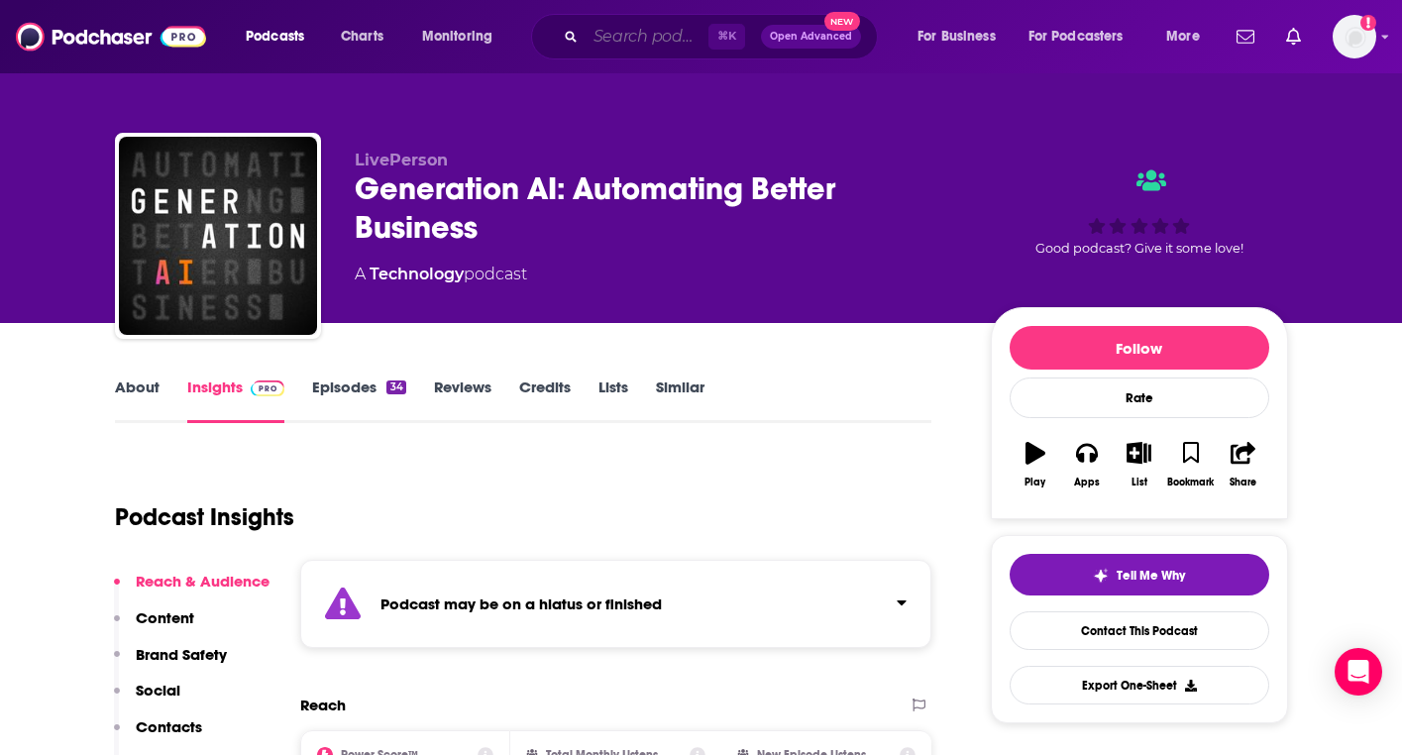
click at [636, 44] on input "Search podcasts, credits, & more..." at bounding box center [647, 37] width 123 height 32
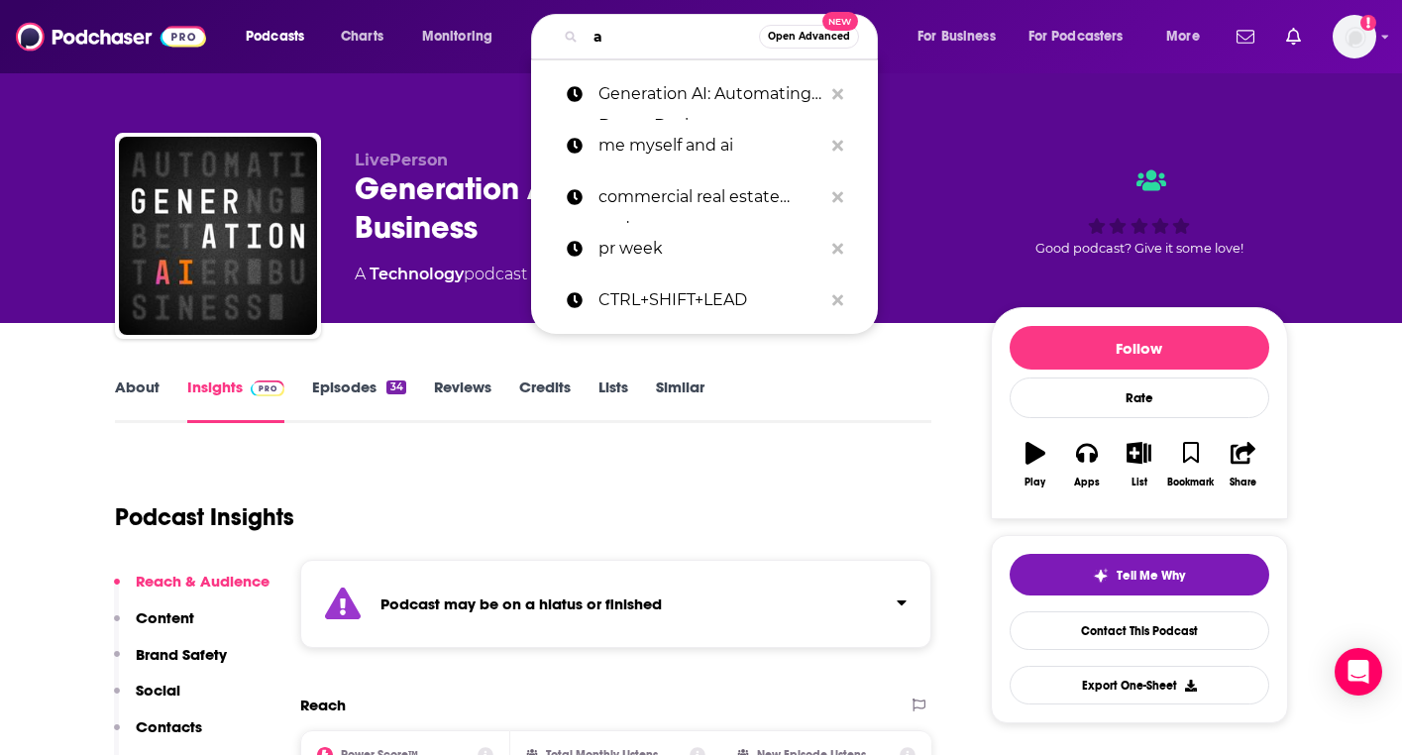
type input "ai"
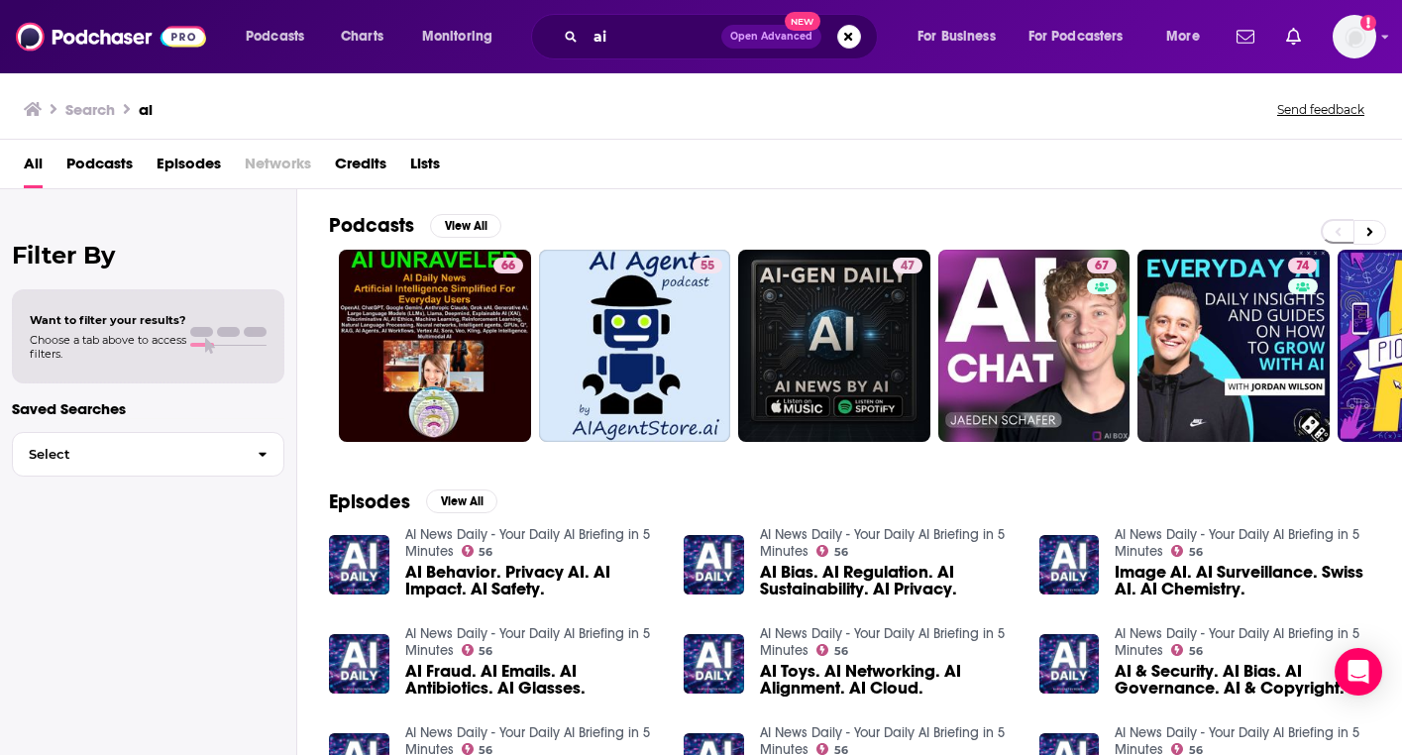
click at [342, 58] on div "Podcasts Charts Monitoring ai Open Advanced New For Business For Podcasters Mor…" at bounding box center [701, 36] width 1402 height 73
click at [623, 49] on input "ai" at bounding box center [654, 37] width 136 height 32
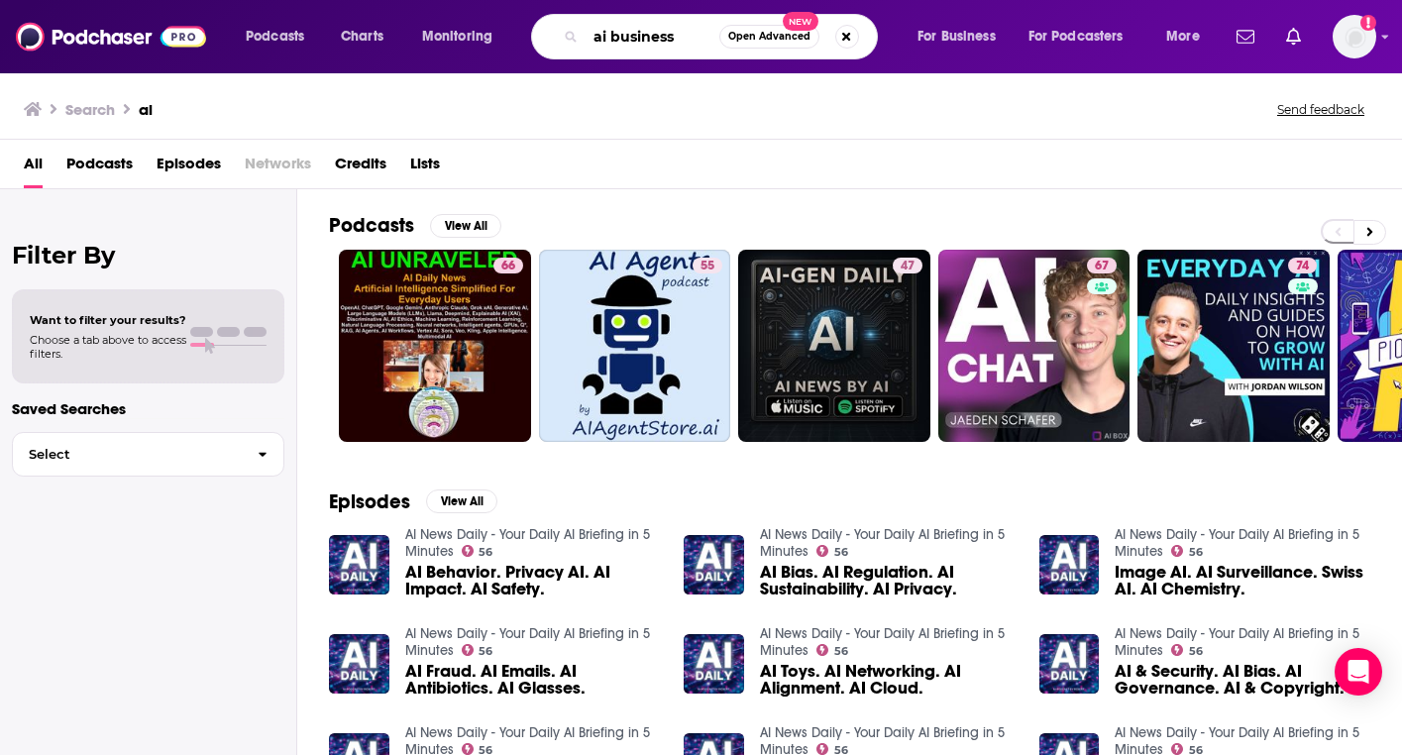
type input "ai business"
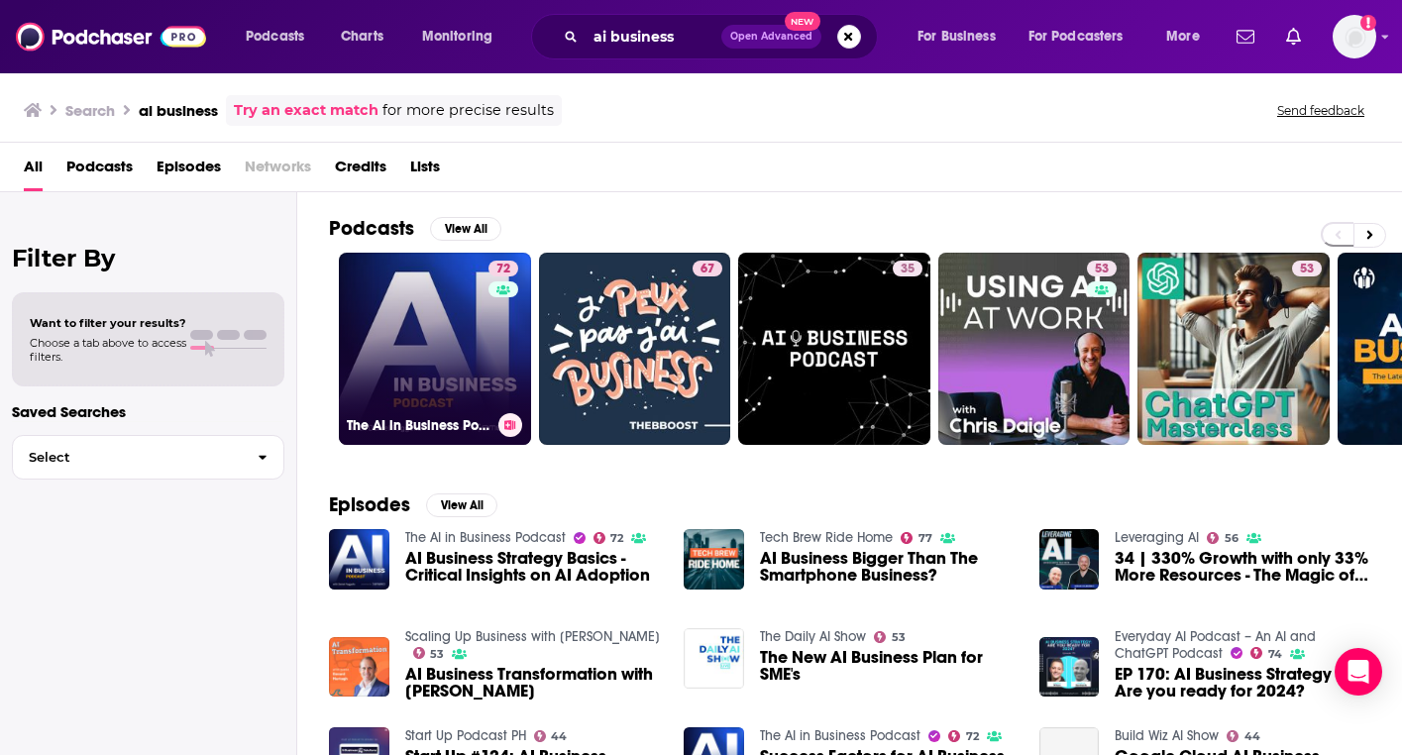
click at [409, 328] on link "72 The AI in Business Podcast" at bounding box center [435, 349] width 192 height 192
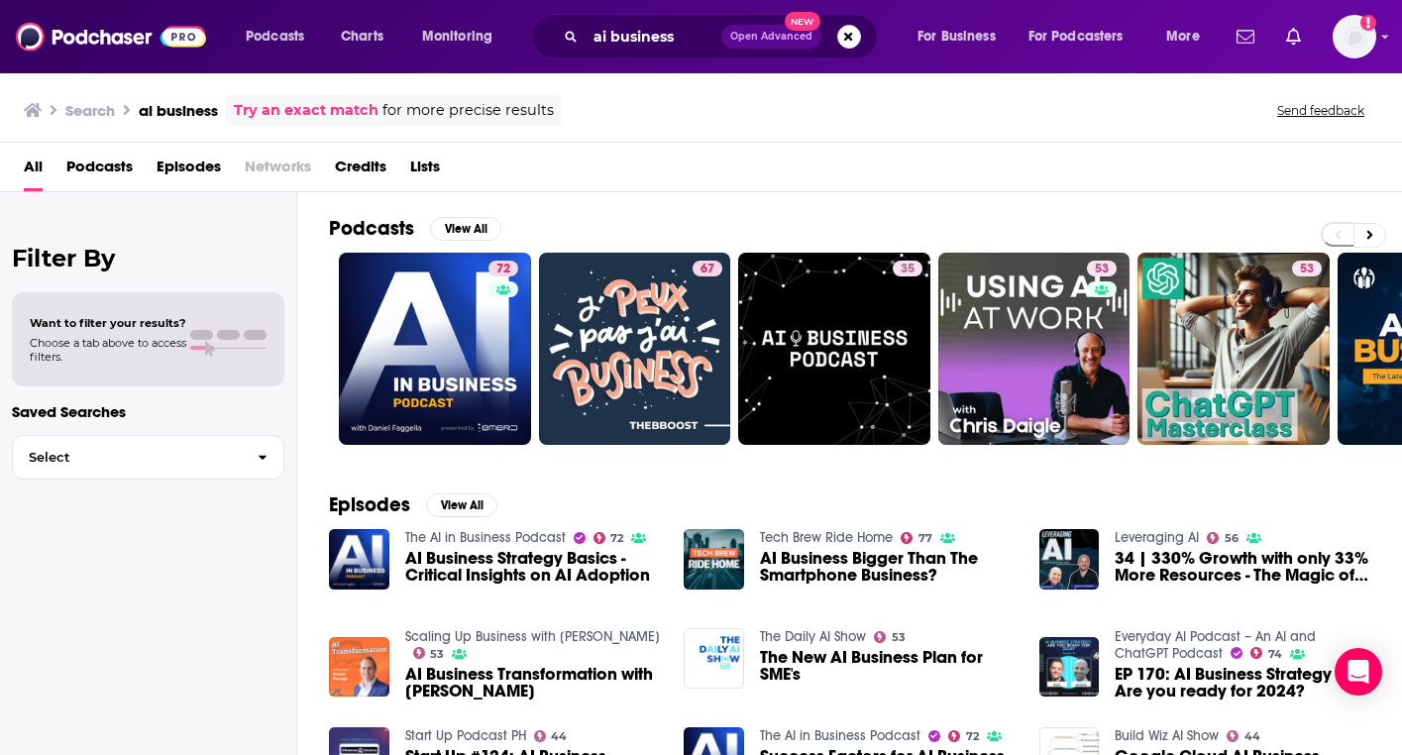
click at [1379, 247] on span at bounding box center [1353, 235] width 65 height 26
click at [1371, 242] on button at bounding box center [1369, 235] width 33 height 25
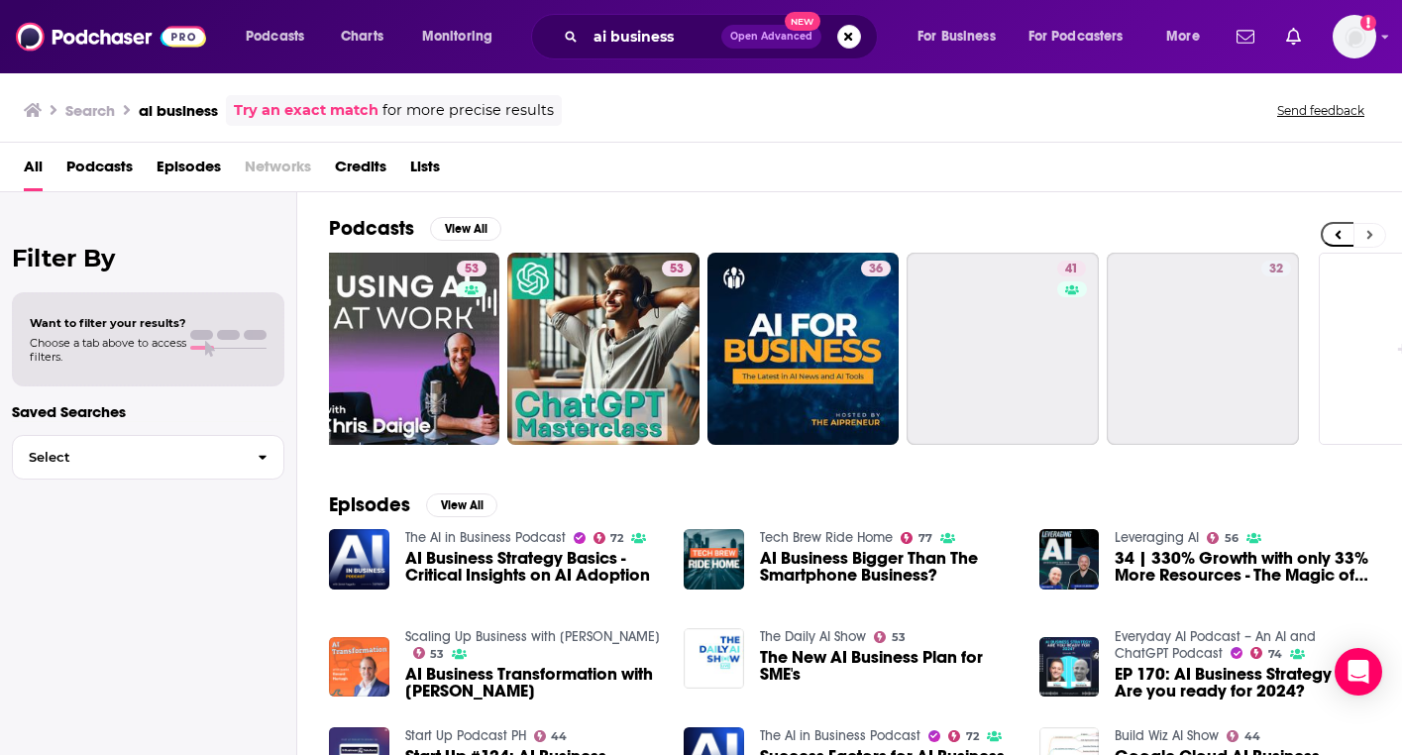
scroll to position [0, 739]
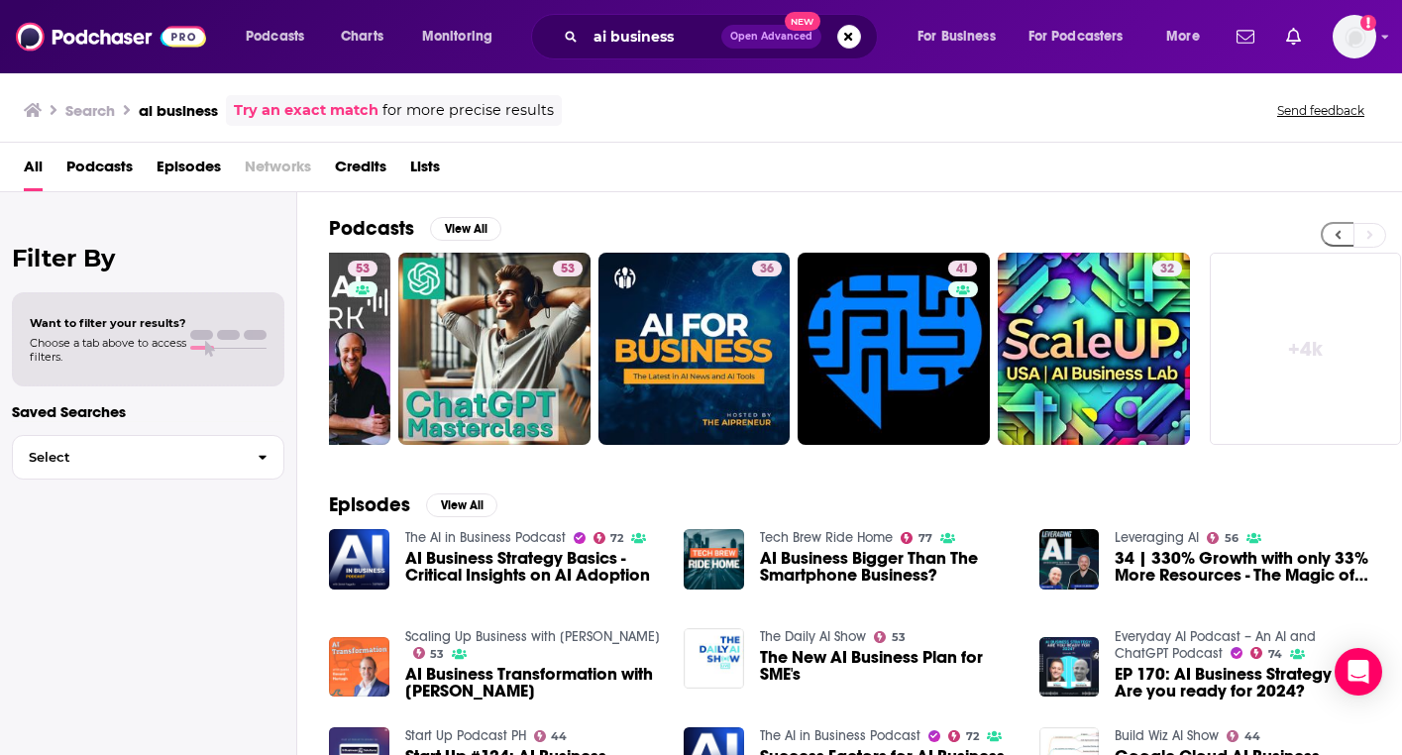
click at [1338, 238] on icon at bounding box center [1339, 235] width 6 height 9
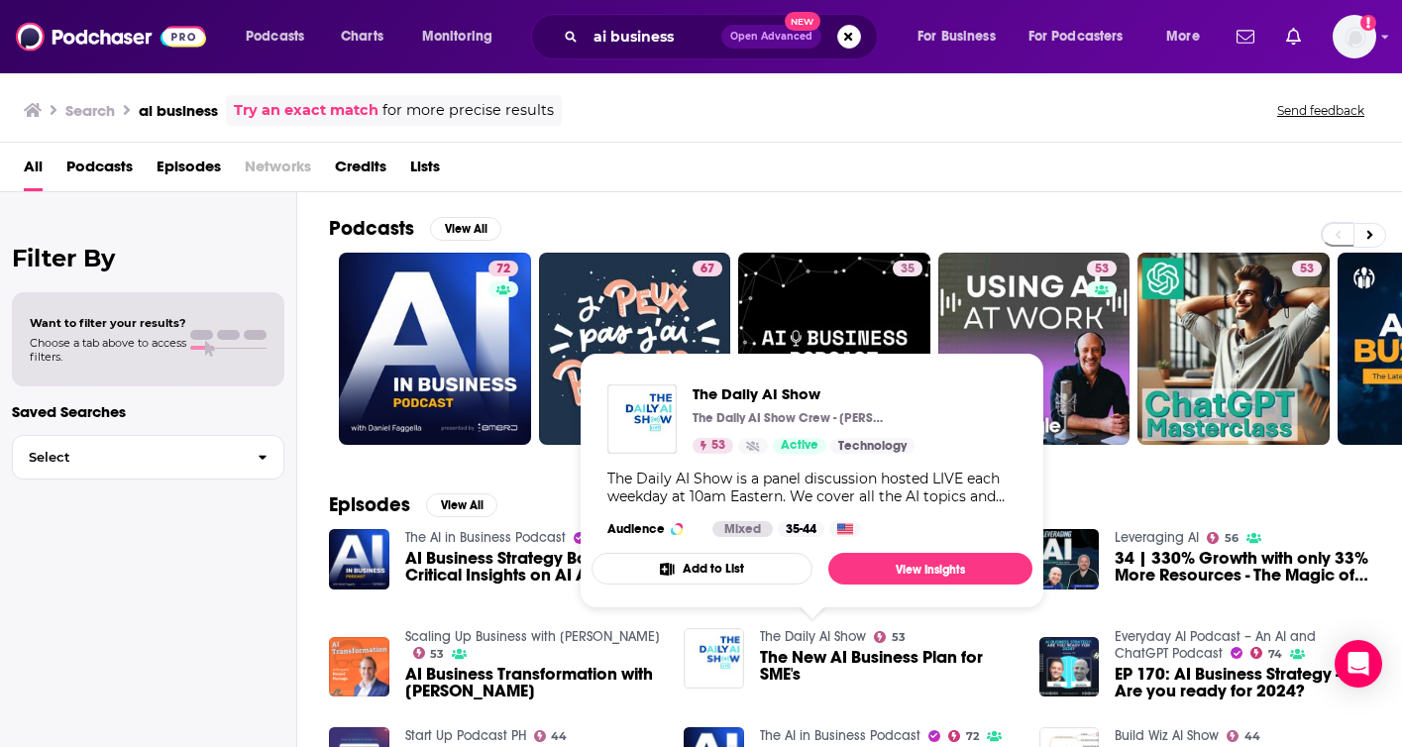
scroll to position [0, 0]
drag, startPoint x: 894, startPoint y: 162, endPoint x: 846, endPoint y: 159, distance: 47.7
click at [894, 161] on div "All Podcasts Episodes Networks Credits Lists" at bounding box center [705, 171] width 1362 height 41
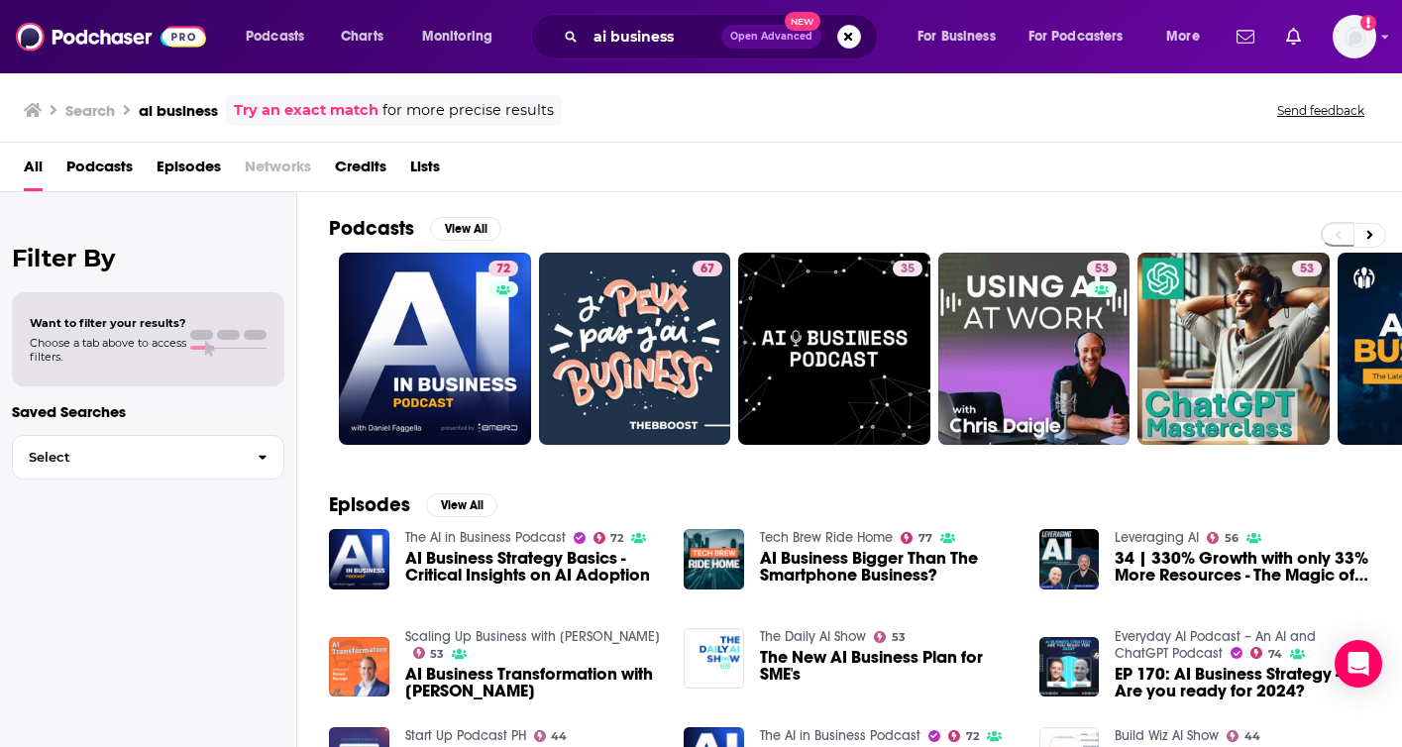
click at [865, 181] on div "All Podcasts Episodes Networks Credits Lists" at bounding box center [705, 171] width 1362 height 41
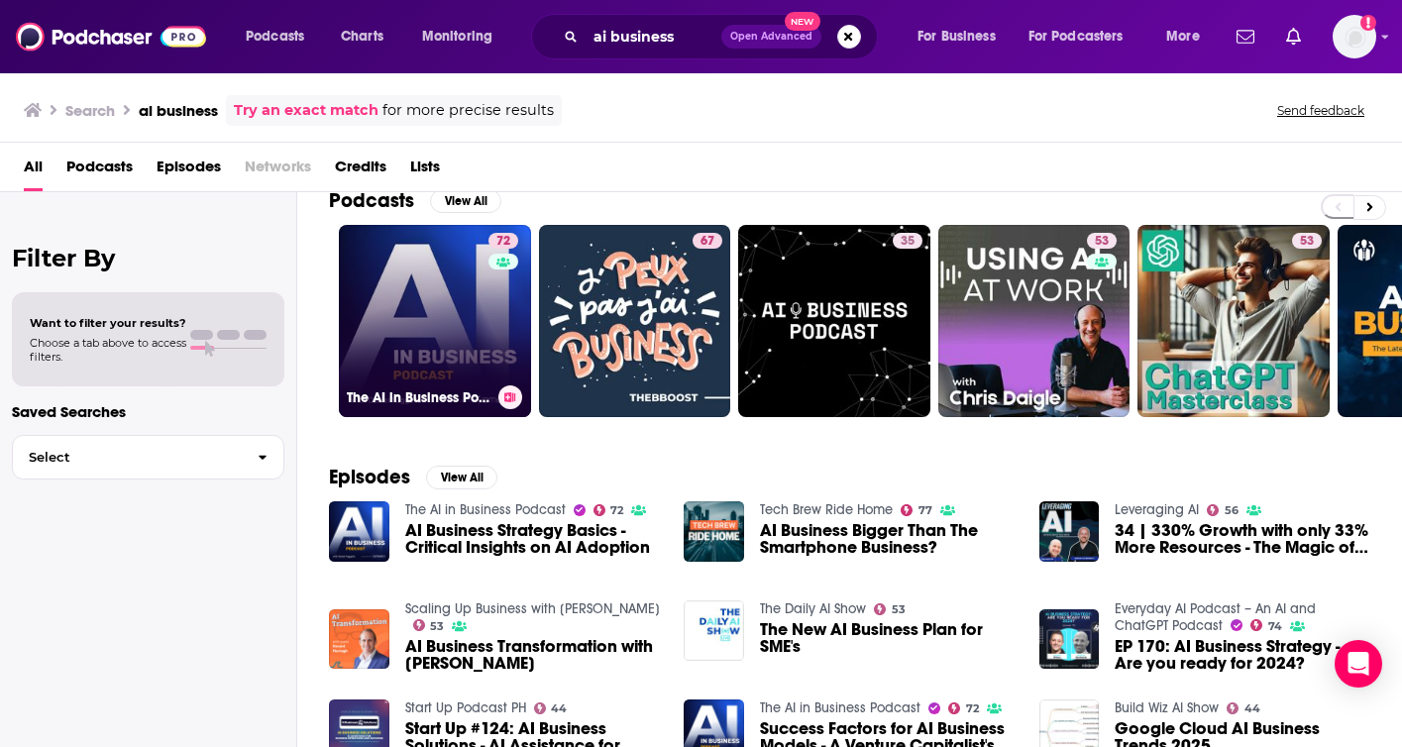
scroll to position [27, 0]
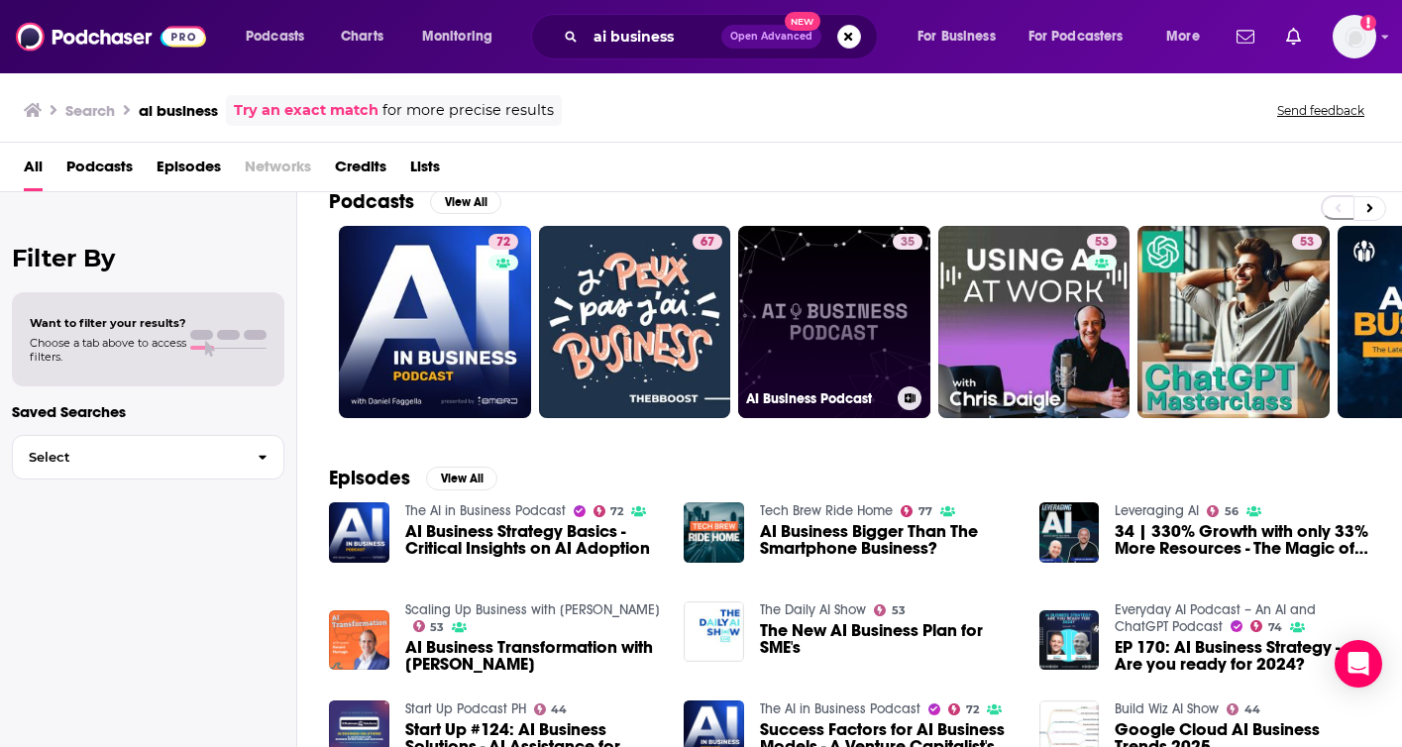
click at [928, 367] on link "35 AI Business Podcast" at bounding box center [834, 322] width 192 height 192
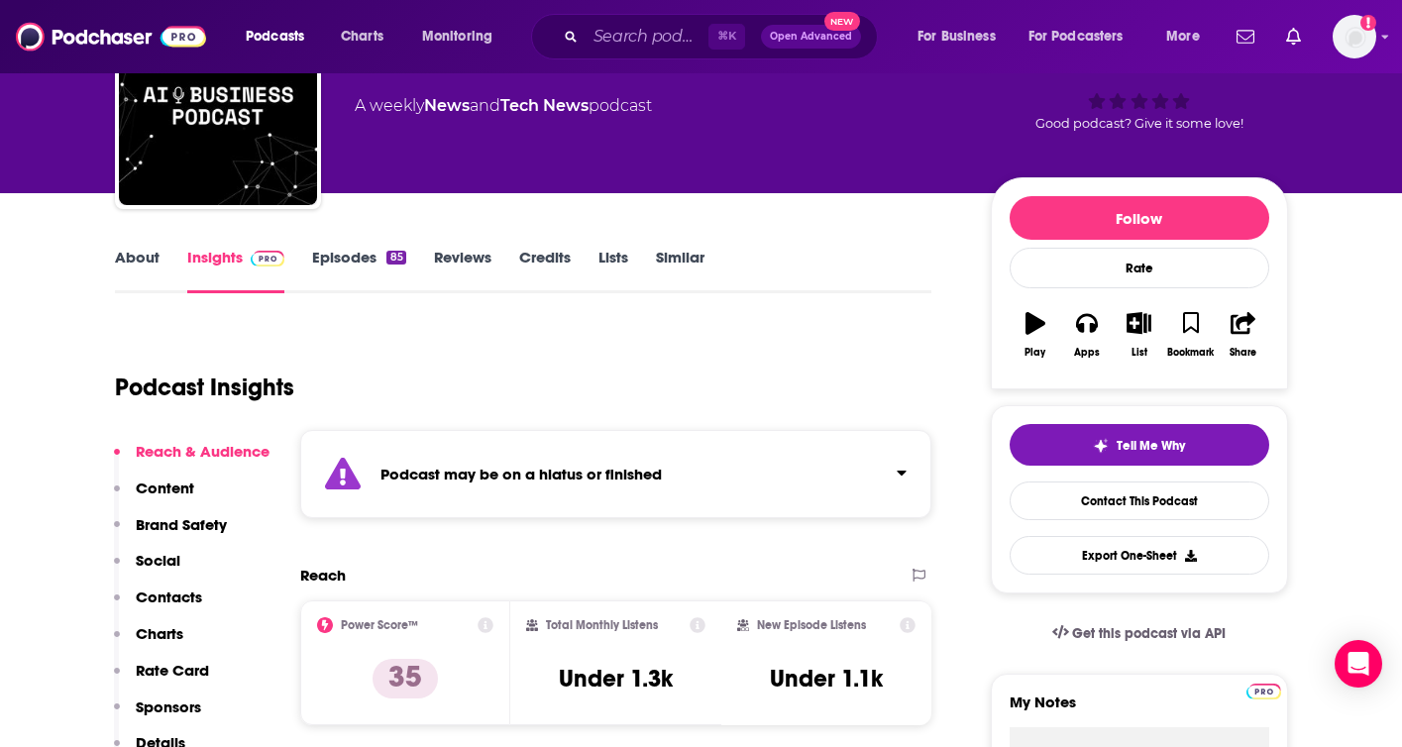
scroll to position [87, 0]
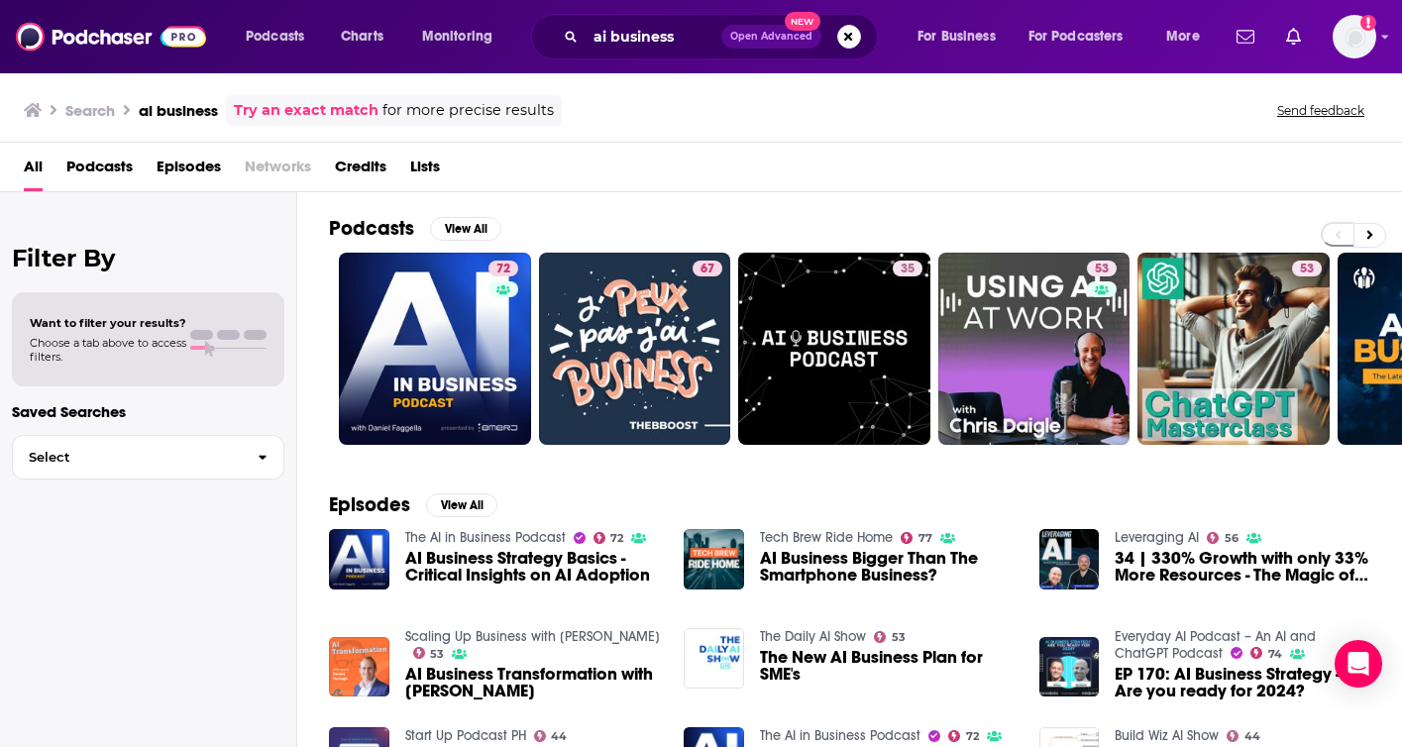
drag, startPoint x: 923, startPoint y: 137, endPoint x: 946, endPoint y: 136, distance: 22.8
click at [946, 136] on div "Search ai business Try an exact match for more precise results Send feedback" at bounding box center [701, 106] width 1402 height 71
